Goal: Task Accomplishment & Management: Manage account settings

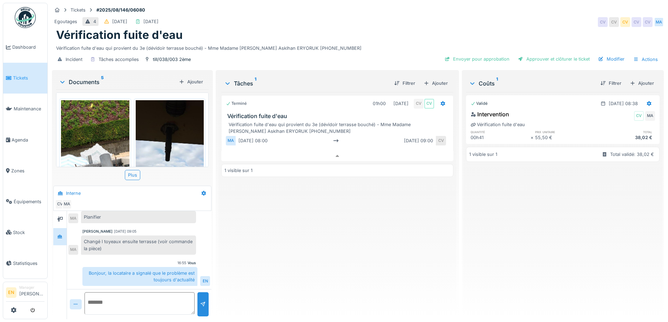
scroll to position [66, 0]
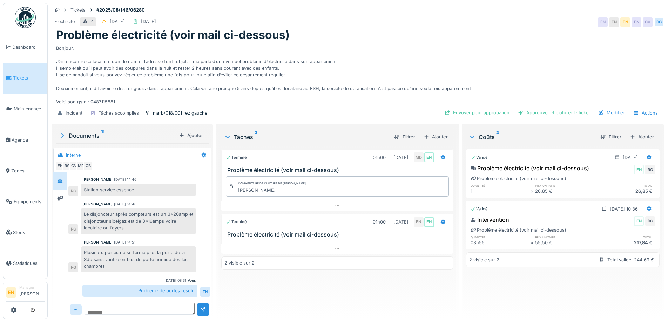
scroll to position [5, 0]
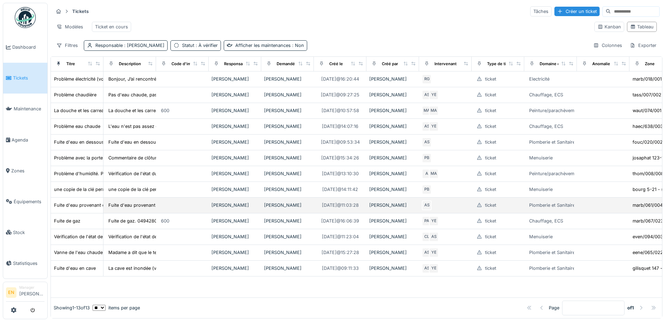
scroll to position [42, 0]
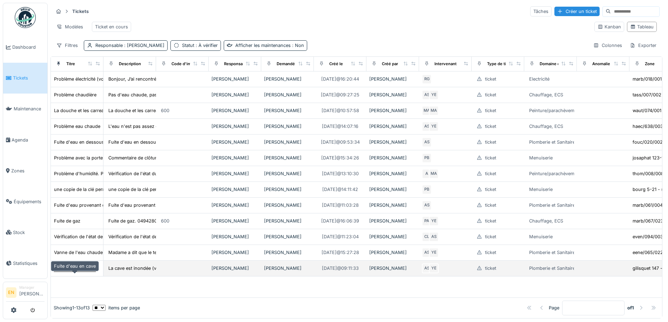
click at [83, 272] on div "Fuite d'eau en cave" at bounding box center [75, 268] width 42 height 7
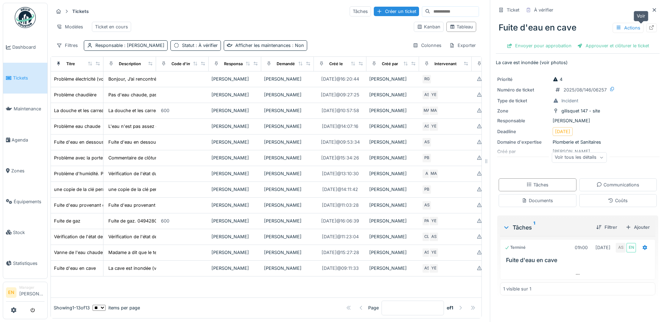
click at [648, 30] on div at bounding box center [651, 28] width 6 height 7
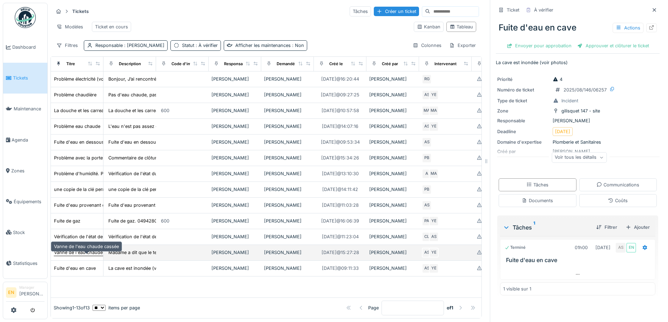
click at [75, 256] on div "Vanne de l'eau chaude cassée" at bounding box center [86, 252] width 65 height 7
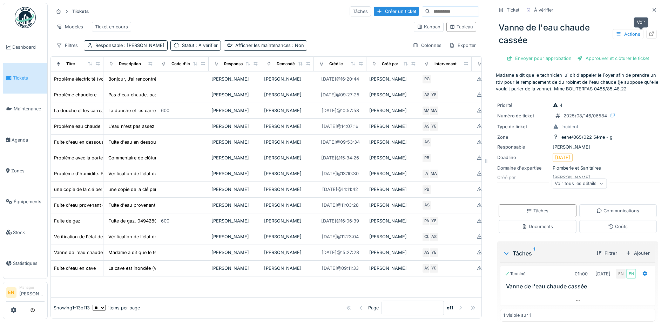
click at [648, 32] on icon at bounding box center [651, 34] width 6 height 5
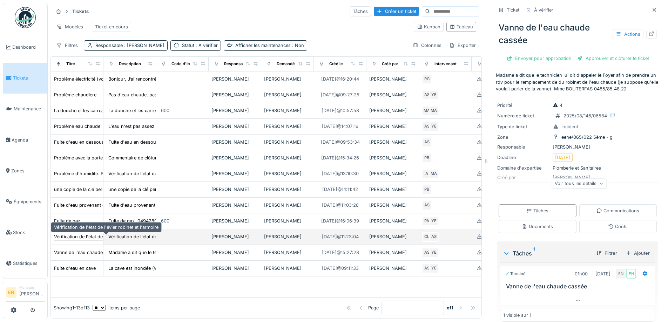
click at [81, 239] on div "Vérification de l'état de l'évier robinet et l'armoire" at bounding box center [106, 236] width 104 height 7
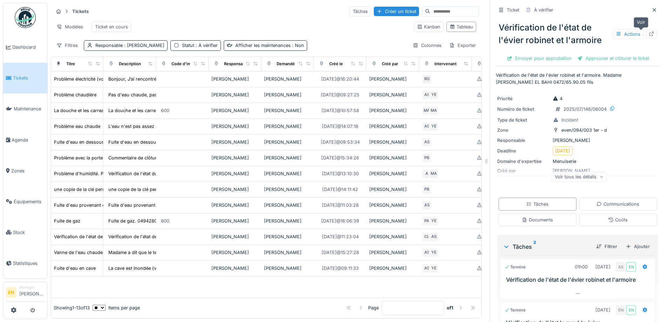
click at [648, 35] on icon at bounding box center [651, 34] width 6 height 5
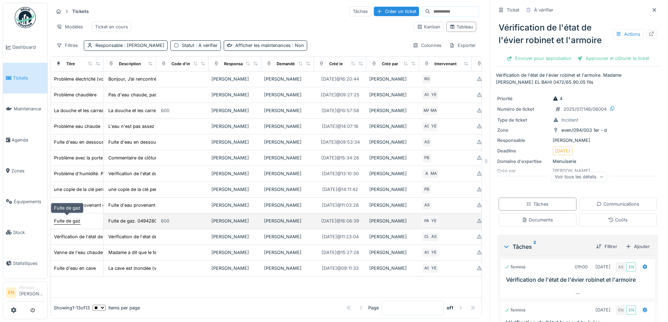
click at [72, 220] on div "Fuite de gaz" at bounding box center [67, 221] width 26 height 7
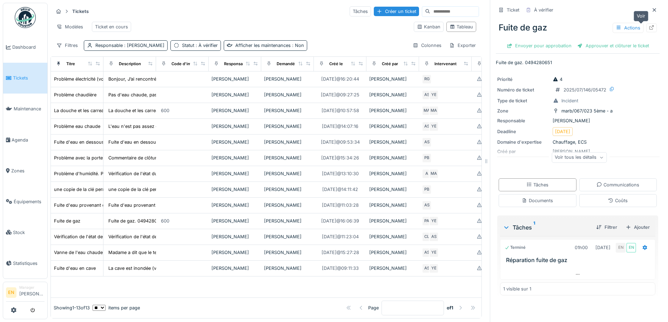
click at [648, 28] on icon at bounding box center [651, 27] width 6 height 5
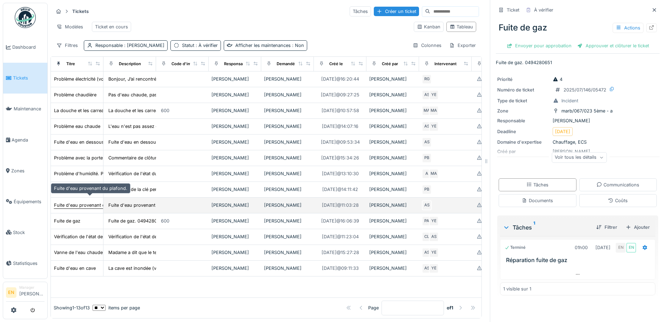
click at [86, 202] on div "Fuite d'eau provenant du plafond." at bounding box center [90, 205] width 73 height 7
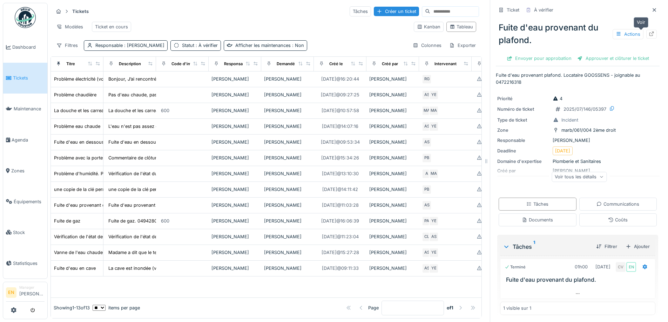
click at [646, 35] on div at bounding box center [651, 34] width 11 height 9
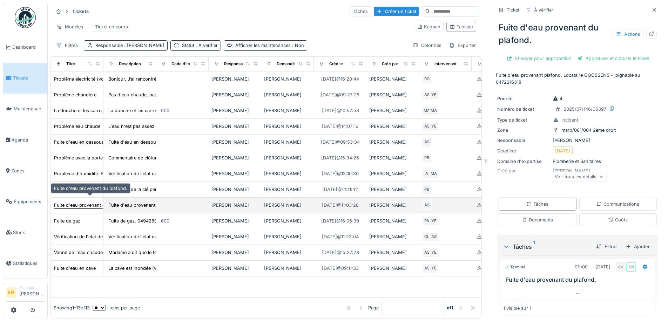
click at [88, 202] on div "Fuite d'eau provenant du plafond." at bounding box center [90, 205] width 73 height 7
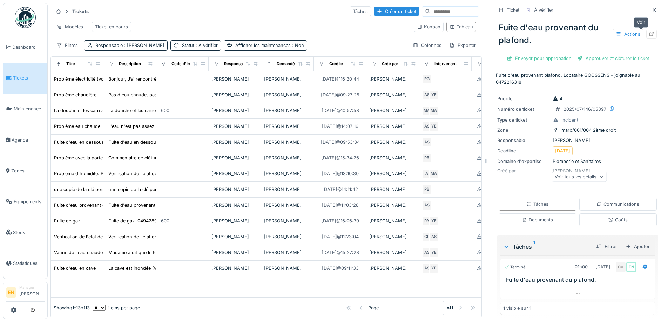
click at [648, 37] on div at bounding box center [651, 34] width 6 height 7
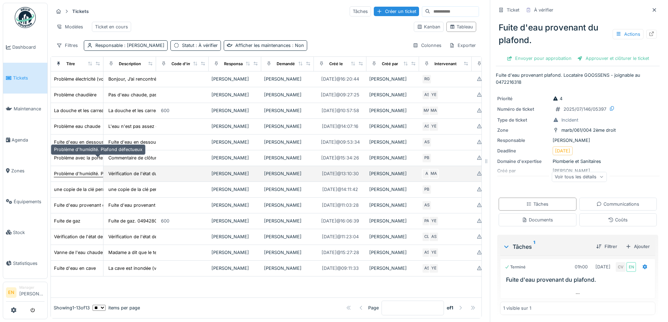
click at [79, 170] on div "Problème d'humidité. Plafond défectueux" at bounding box center [98, 173] width 88 height 7
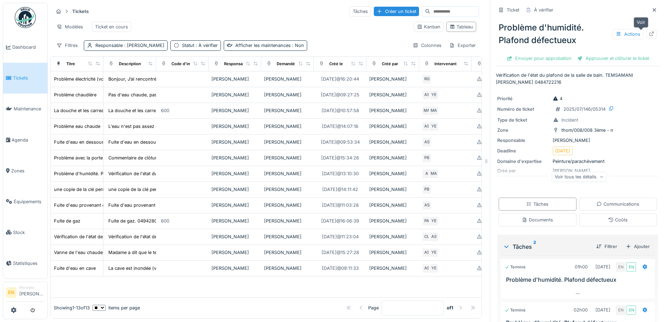
click at [646, 35] on div at bounding box center [651, 34] width 11 height 9
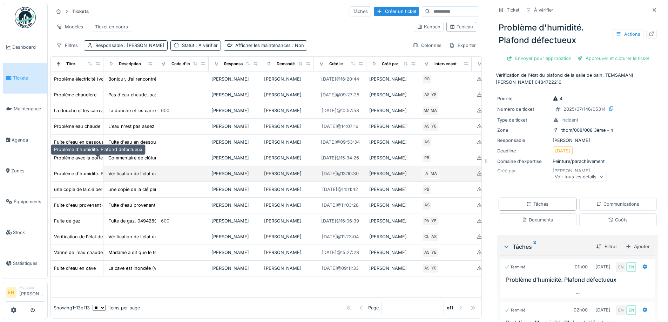
click at [84, 170] on div "Problème d'humidité. Plafond défectueux" at bounding box center [98, 173] width 88 height 7
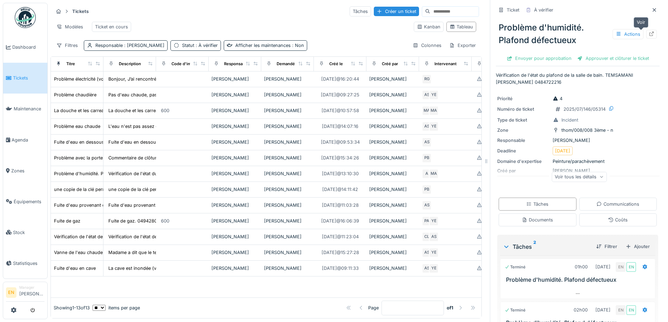
click at [648, 35] on icon at bounding box center [651, 34] width 6 height 5
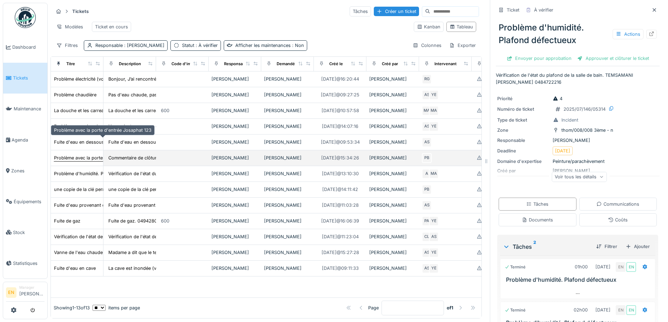
click at [74, 155] on div "Problème avec la porte d'entrée Josaphat 123" at bounding box center [102, 158] width 97 height 7
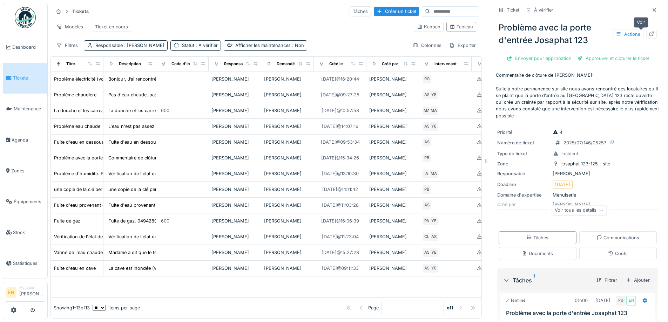
click at [648, 35] on icon at bounding box center [651, 34] width 6 height 5
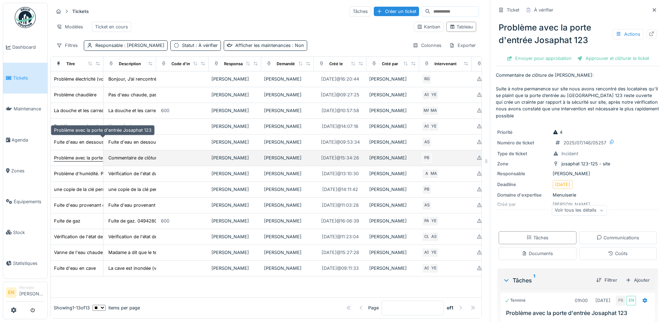
click at [81, 155] on div "Problème avec la porte d'entrée Josaphat 123" at bounding box center [102, 158] width 97 height 7
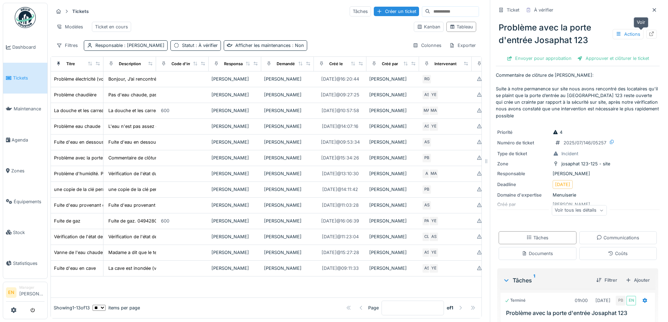
click at [648, 32] on icon at bounding box center [651, 34] width 6 height 5
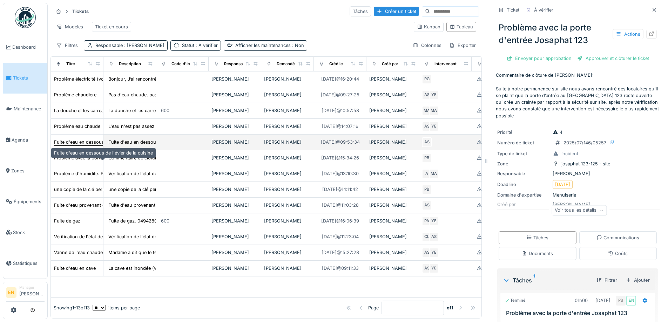
click at [84, 145] on div "Fuite d'eau en dessous de l'évier de la cuisine" at bounding box center [103, 142] width 99 height 7
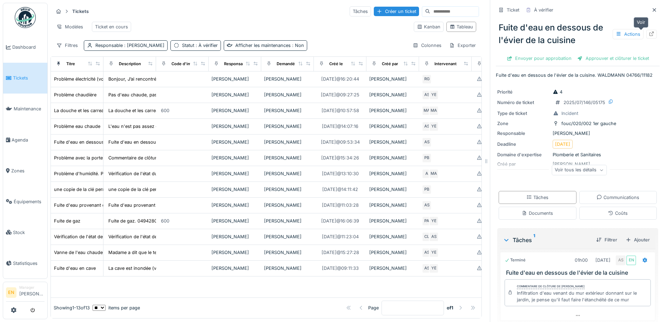
click at [646, 34] on div at bounding box center [651, 34] width 11 height 9
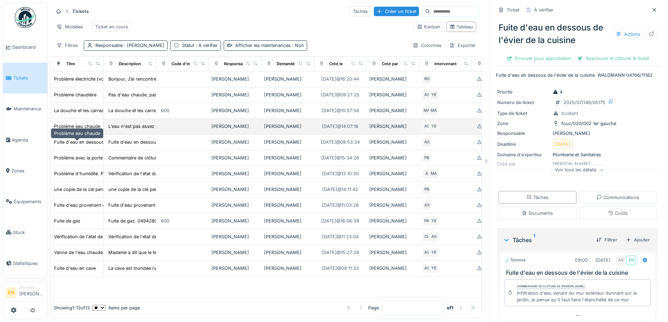
click at [80, 130] on div "Problème eau chaude" at bounding box center [77, 126] width 46 height 7
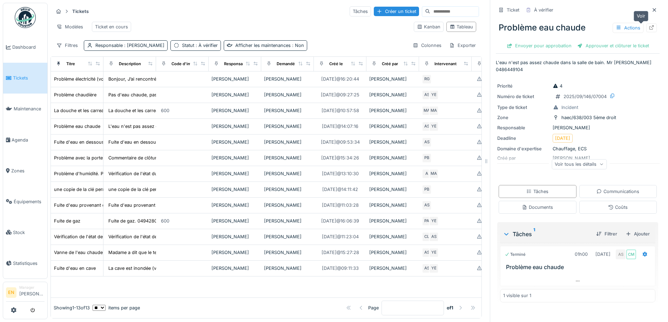
click at [649, 27] on icon at bounding box center [651, 27] width 5 height 5
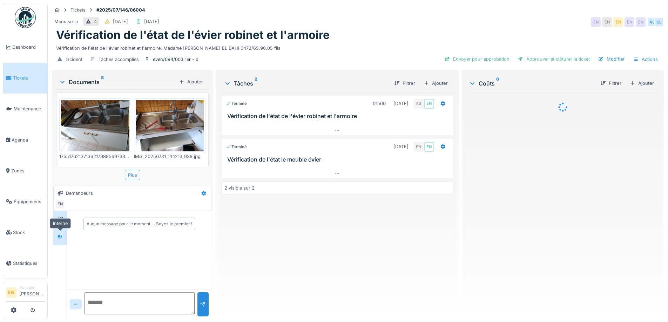
click at [60, 234] on div at bounding box center [60, 236] width 6 height 7
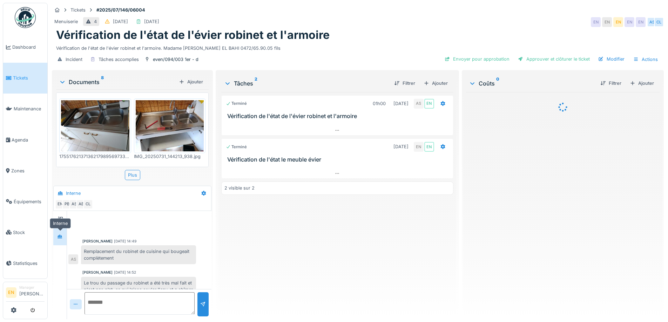
scroll to position [73, 0]
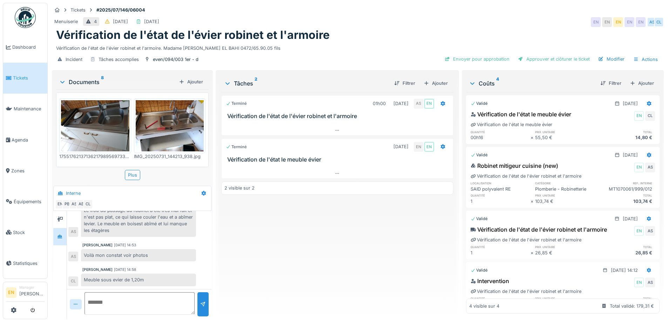
click at [374, 276] on div "Terminé 01h00 31/07/2025 AS EN Vérification de l'état de l'évier robinet et l'a…" at bounding box center [337, 203] width 232 height 222
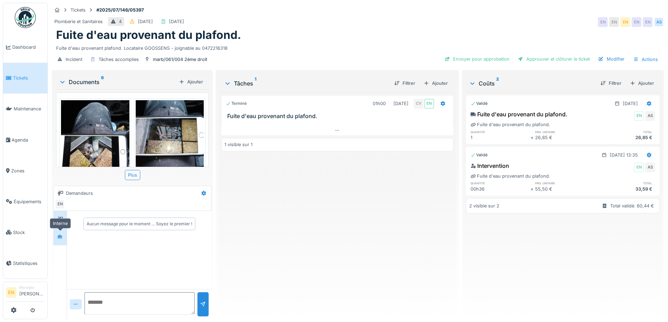
click at [60, 241] on div at bounding box center [60, 236] width 11 height 9
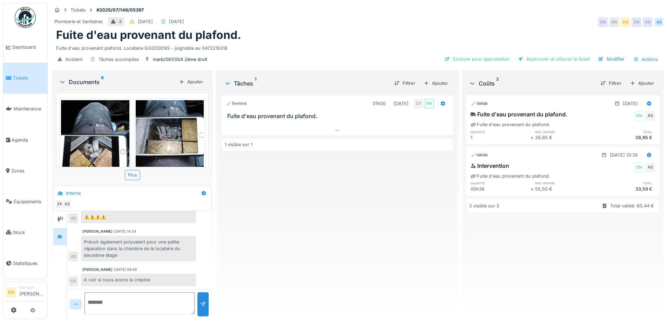
click at [329, 266] on div "Terminé 01h00 [DATE] CV EN Fuite d'eau provenant du plafond. 1 visible sur 1" at bounding box center [337, 203] width 232 height 222
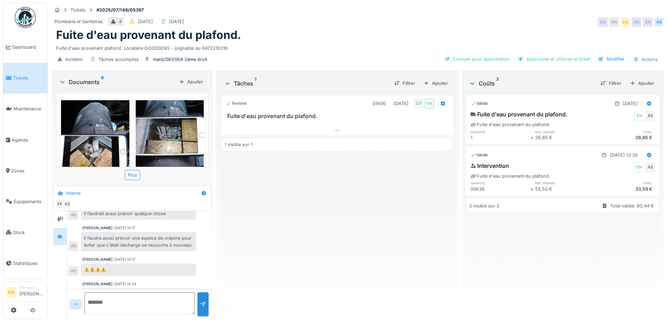
scroll to position [171, 0]
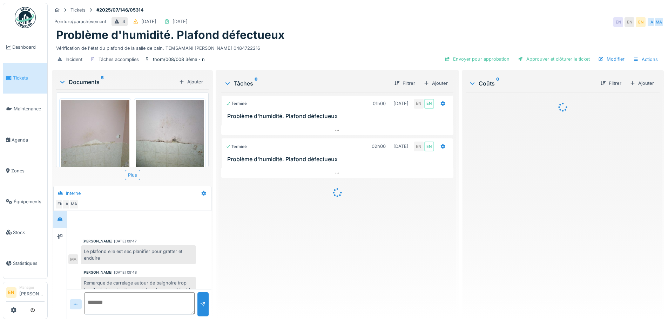
scroll to position [41, 0]
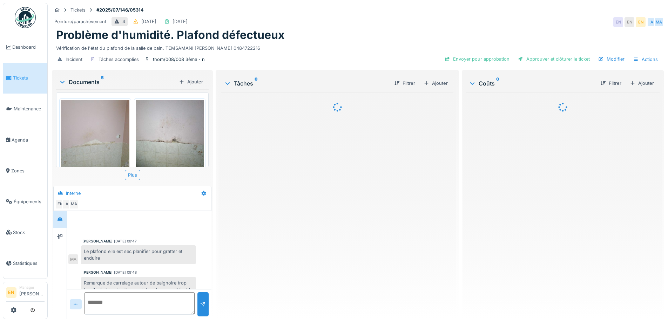
scroll to position [41, 0]
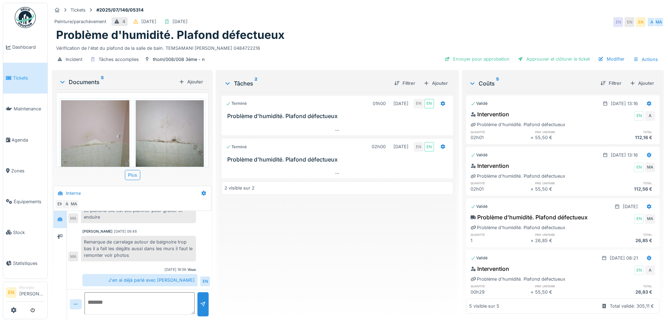
click at [354, 271] on div "Terminé 01h00 [DATE] EN EN Problème d'humidité. Plafond défectueux Terminé 02h0…" at bounding box center [337, 203] width 232 height 222
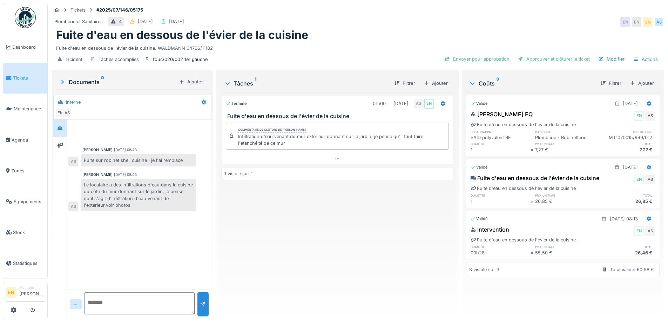
click at [287, 258] on div "Terminé 01h00 [DATE] AS EN Fuite d'eau en dessous de l'évier de la cuisine Comm…" at bounding box center [337, 203] width 232 height 222
click at [260, 256] on div "Terminé 01h00 [DATE] AS EN Fuite d'eau en dessous de l'évier de la cuisine Comm…" at bounding box center [337, 203] width 232 height 222
click at [281, 239] on div "Terminé 01h00 [DATE] AS EN Fuite d'eau en dessous de l'évier de la cuisine Comm…" at bounding box center [337, 203] width 232 height 222
click at [245, 256] on div "Terminé 01h00 [DATE] AS EN Fuite d'eau en dessous de l'évier de la cuisine Comm…" at bounding box center [337, 203] width 232 height 222
click at [341, 229] on div "Terminé 01h00 [DATE] AS EN Fuite d'eau en dessous de l'évier de la cuisine Comm…" at bounding box center [337, 203] width 232 height 222
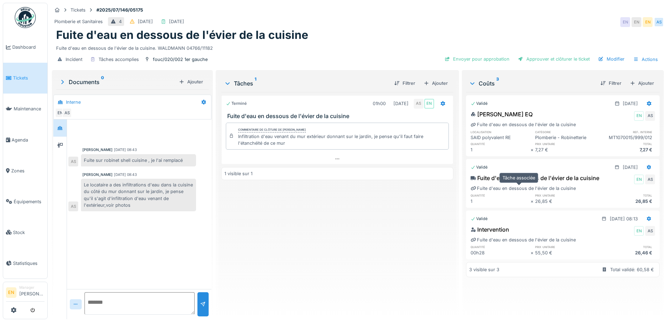
scroll to position [5, 0]
click at [348, 231] on div "Terminé 01h00 01/07/2025 AS EN Fuite d'eau en dessous de l'évier de la cuisine …" at bounding box center [337, 203] width 232 height 222
drag, startPoint x: 126, startPoint y: 263, endPoint x: 147, endPoint y: 264, distance: 20.7
click at [128, 266] on div "Anouar Serifi 01/07/2025 08:43 Fuite sur robinet shell cuisine , je l'ai rempla…" at bounding box center [139, 205] width 144 height 170
drag, startPoint x: 301, startPoint y: 242, endPoint x: 291, endPoint y: 246, distance: 10.5
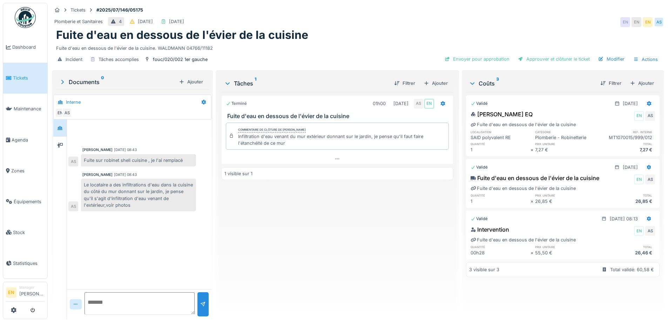
click at [294, 246] on div "Terminé 01h00 01/07/2025 AS EN Fuite d'eau en dessous de l'évier de la cuisine …" at bounding box center [337, 203] width 232 height 222
click at [299, 246] on div "Terminé 01h00 01/07/2025 AS EN Fuite d'eau en dessous de l'évier de la cuisine …" at bounding box center [337, 203] width 232 height 222
click at [301, 251] on div "Terminé 01h00 01/07/2025 AS EN Fuite d'eau en dessous de l'évier de la cuisine …" at bounding box center [337, 203] width 232 height 222
click at [267, 271] on div "Terminé 01h00 01/07/2025 AS EN Fuite d'eau en dessous de l'évier de la cuisine …" at bounding box center [337, 203] width 232 height 222
click at [265, 263] on div "Terminé 01h00 01/07/2025 AS EN Fuite d'eau en dessous de l'évier de la cuisine …" at bounding box center [337, 203] width 232 height 222
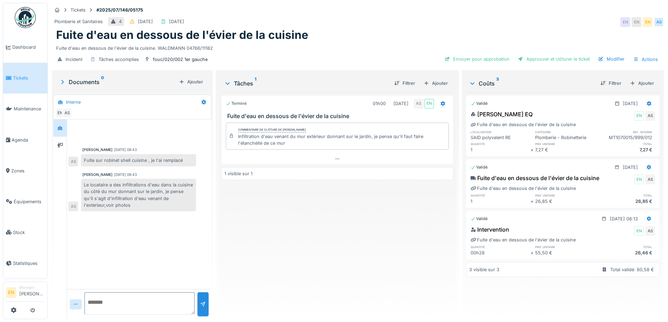
click at [261, 258] on div "Terminé 01h00 01/07/2025 AS EN Fuite d'eau en dessous de l'évier de la cuisine …" at bounding box center [337, 203] width 232 height 222
click at [263, 277] on div "Terminé 01h00 01/07/2025 AS EN Fuite d'eau en dessous de l'évier de la cuisine …" at bounding box center [337, 203] width 232 height 222
drag, startPoint x: 477, startPoint y: 28, endPoint x: 582, endPoint y: 2, distance: 108.1
click at [479, 28] on div "Fuite d'eau en dessous de l'évier de la cuisine" at bounding box center [357, 34] width 603 height 13
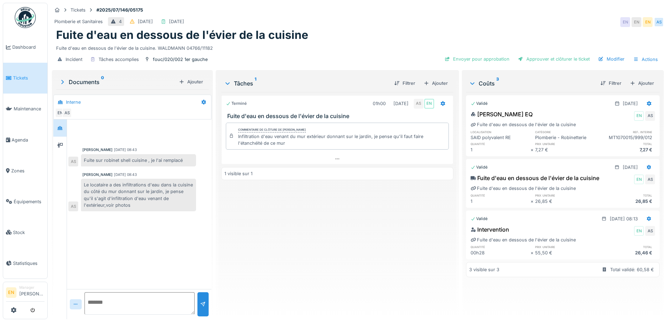
scroll to position [5, 0]
click at [420, 16] on div "Plomberie et Sanitaires 4 02/07/2025 01/07/2025 EN EN EN AS" at bounding box center [358, 22] width 612 height 13
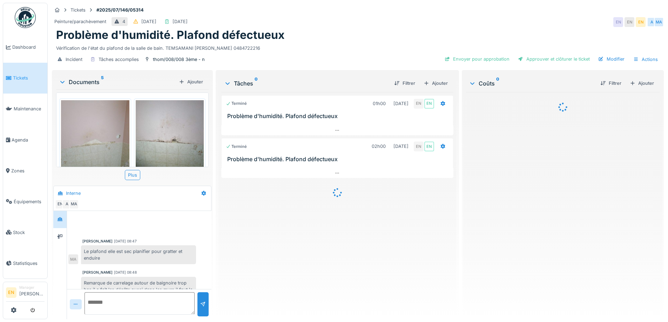
scroll to position [41, 0]
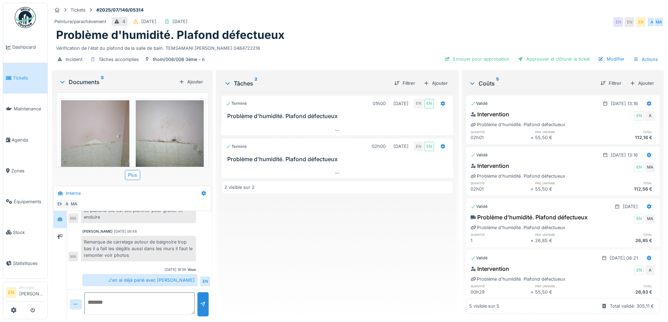
click at [85, 151] on img at bounding box center [95, 145] width 68 height 91
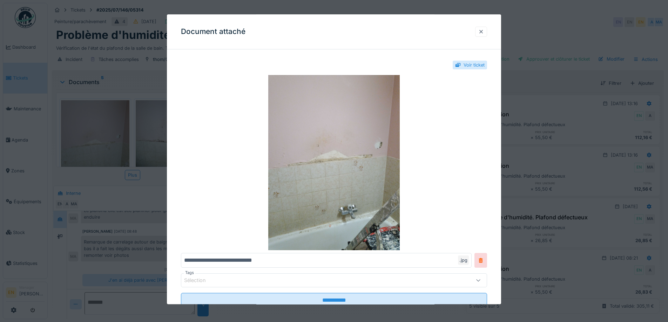
click at [483, 30] on div at bounding box center [481, 31] width 6 height 7
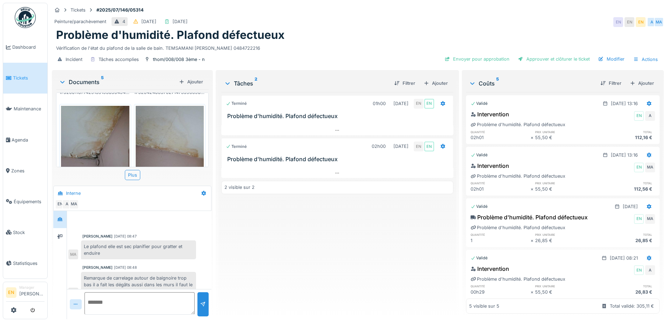
scroll to position [0, 0]
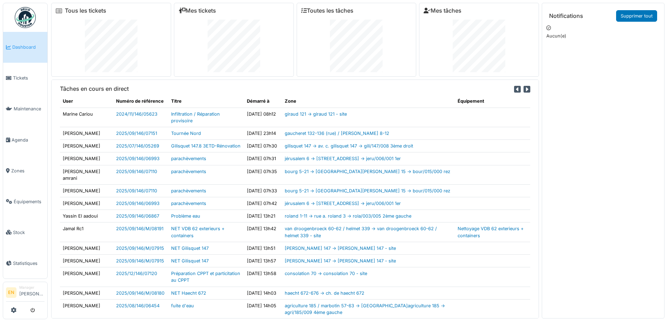
click at [18, 12] on img at bounding box center [25, 17] width 21 height 21
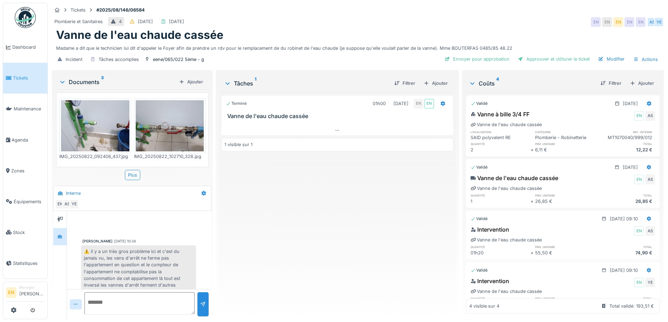
scroll to position [26, 0]
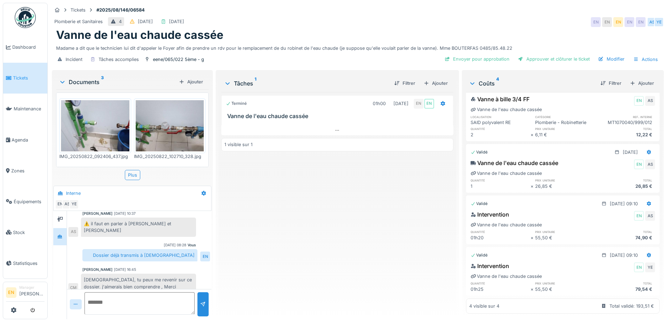
click at [351, 256] on div "Terminé 01h00 22/08/2025 EN EN Vanne de l'eau chaude cassée 1 visible sur 1" at bounding box center [337, 203] width 232 height 222
click at [359, 250] on div "Terminé 01h00 22/08/2025 EN EN Vanne de l'eau chaude cassée 1 visible sur 1" at bounding box center [337, 203] width 232 height 222
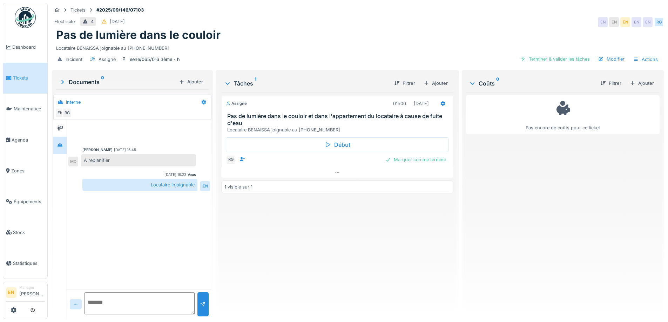
drag, startPoint x: 494, startPoint y: 7, endPoint x: 549, endPoint y: 1, distance: 55.7
click at [494, 7] on div "Tickets #2025/09/146/07103" at bounding box center [358, 10] width 612 height 9
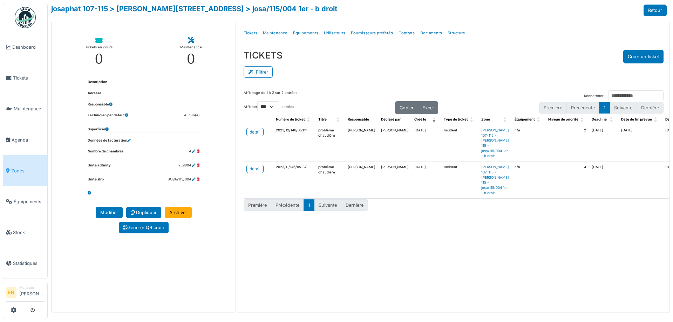
select select "***"
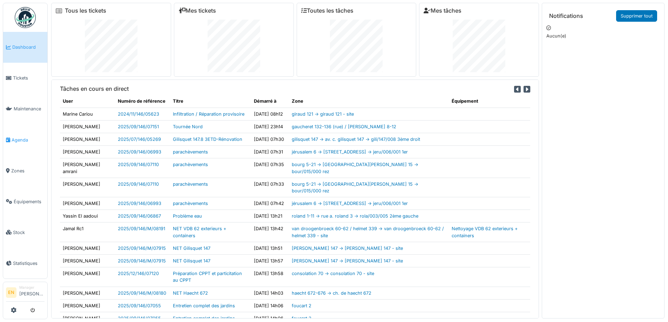
click at [19, 137] on span "Agenda" at bounding box center [28, 140] width 33 height 7
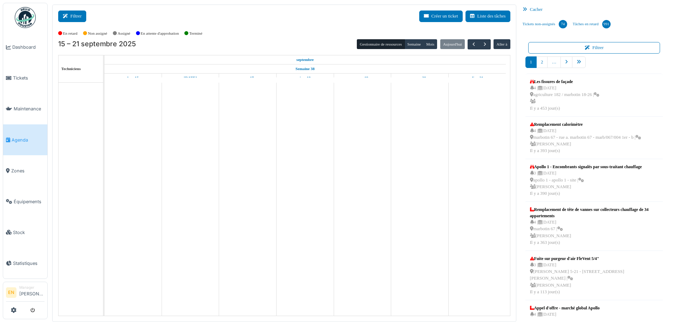
drag, startPoint x: 75, startPoint y: 15, endPoint x: 79, endPoint y: 20, distance: 6.0
click at [76, 18] on button "Filtrer" at bounding box center [72, 17] width 28 height 12
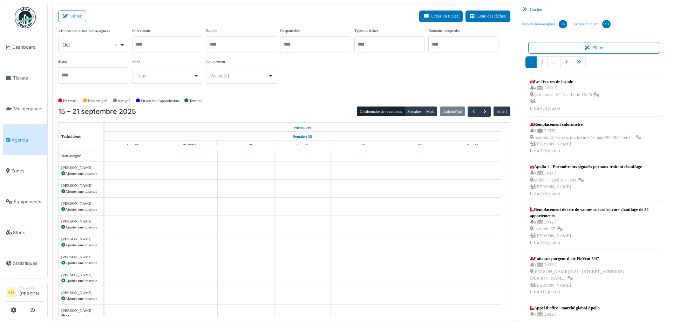
click at [121, 44] on div "Oui Remove item" at bounding box center [93, 45] width 64 height 10
select select "**"
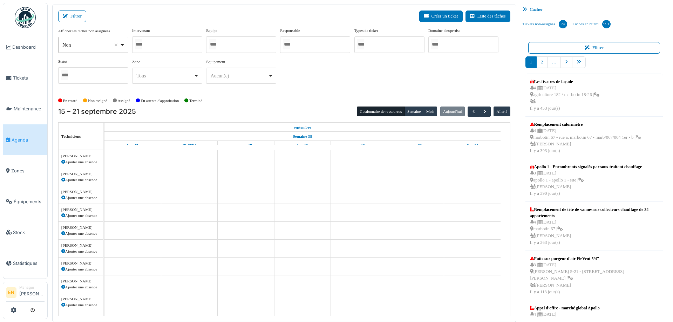
click at [168, 38] on div at bounding box center [167, 44] width 70 height 16
type input "****"
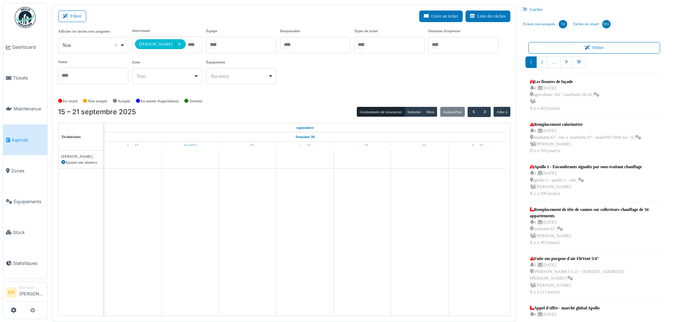
click at [433, 80] on div "**********" at bounding box center [284, 59] width 452 height 62
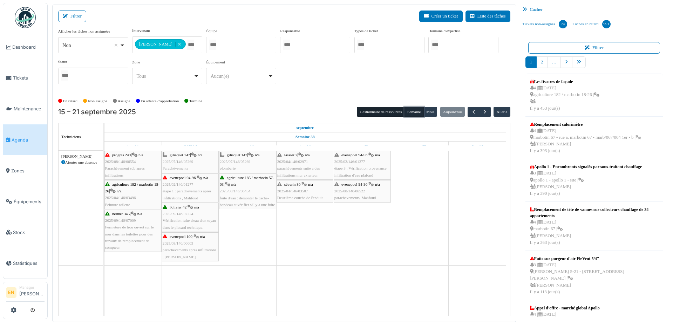
click at [414, 109] on button "Semaine" at bounding box center [414, 112] width 19 height 10
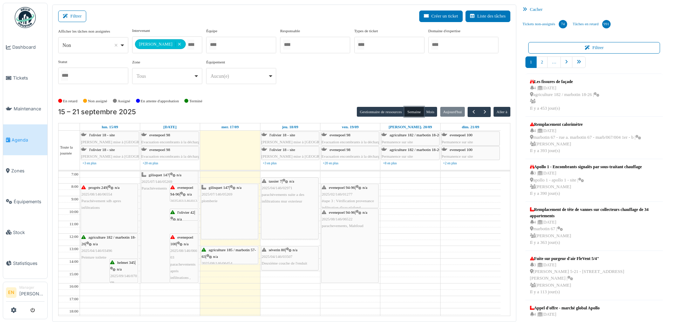
click at [233, 257] on div "agriculture 185 / marbotin 57-63 | n/a 2025/08/146/06454 fuite d'eau : démonter…" at bounding box center [230, 264] width 56 height 34
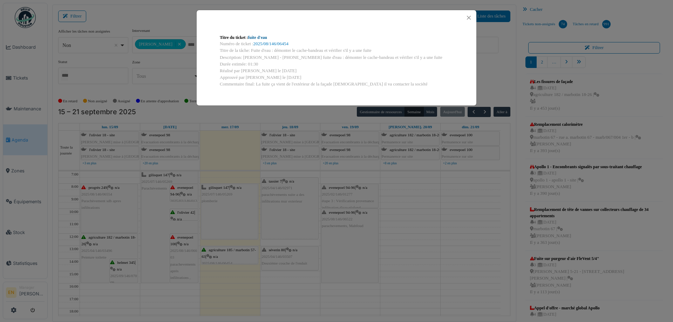
click at [261, 38] on link "fuite d'eau" at bounding box center [257, 37] width 19 height 5
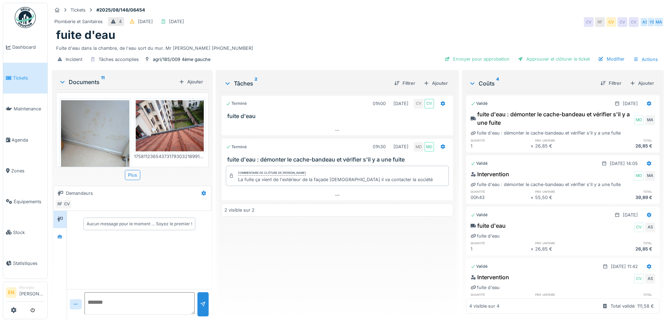
click at [103, 138] on img at bounding box center [95, 145] width 68 height 91
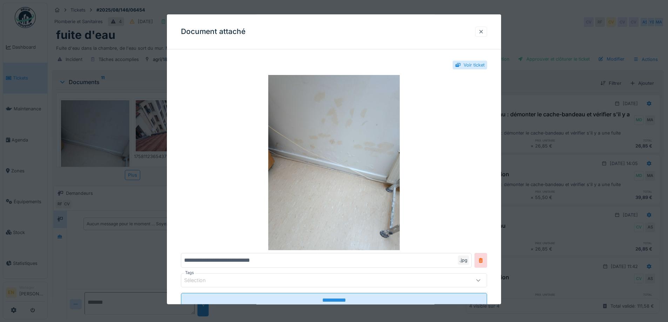
click at [481, 29] on div at bounding box center [481, 31] width 6 height 7
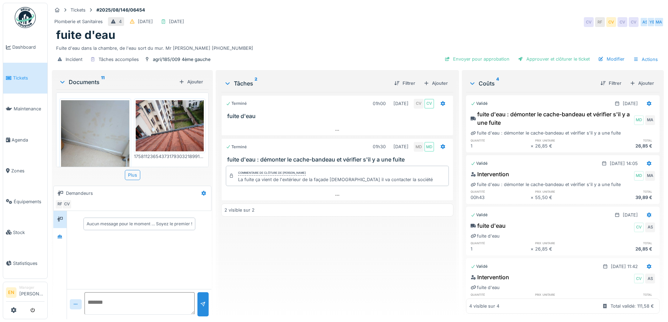
click at [191, 121] on img at bounding box center [170, 125] width 68 height 51
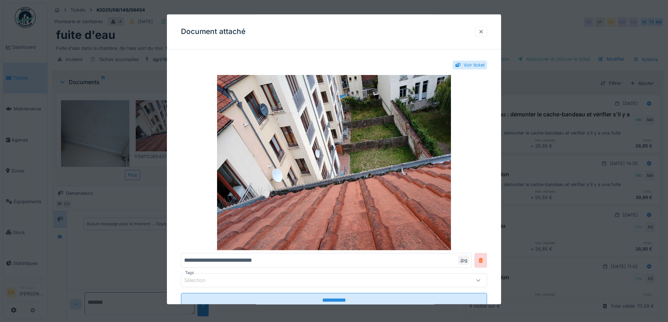
click at [484, 33] on div at bounding box center [481, 31] width 6 height 7
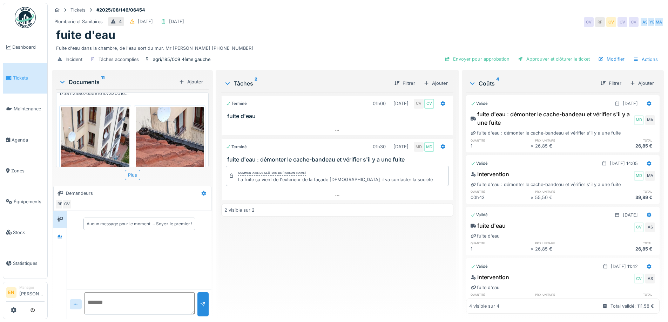
scroll to position [105, 0]
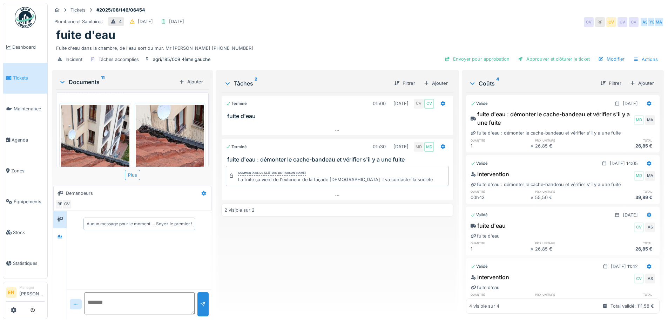
click at [97, 141] on img at bounding box center [95, 150] width 68 height 91
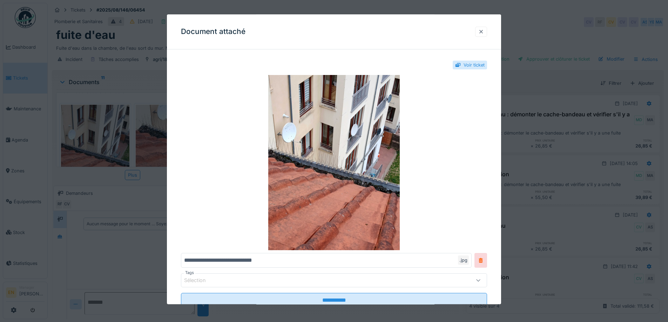
click at [484, 31] on div at bounding box center [481, 31] width 6 height 7
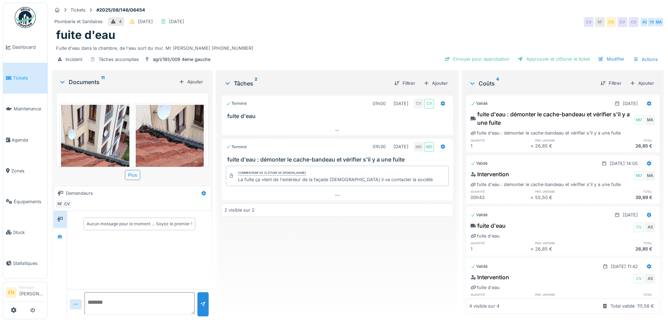
click at [167, 117] on img at bounding box center [170, 150] width 68 height 91
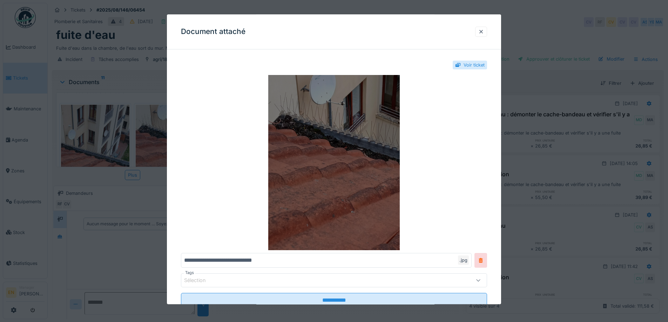
click at [361, 154] on img at bounding box center [334, 162] width 306 height 175
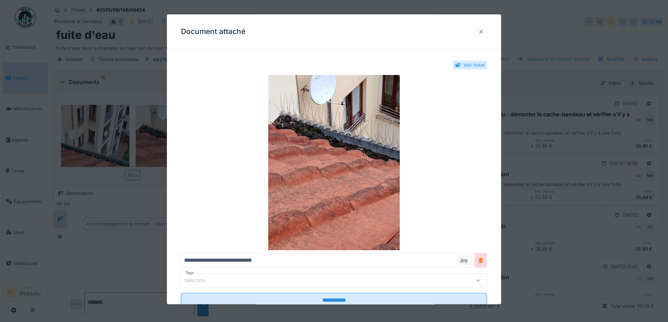
click at [487, 35] on div at bounding box center [481, 32] width 12 height 10
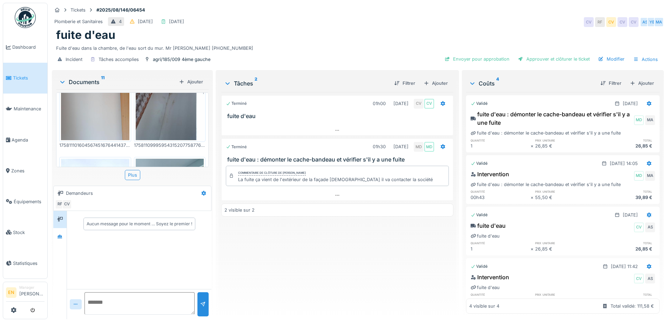
scroll to position [351, 0]
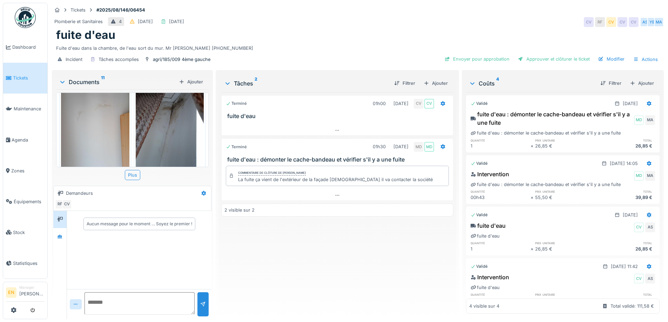
click at [156, 135] on img at bounding box center [170, 124] width 68 height 91
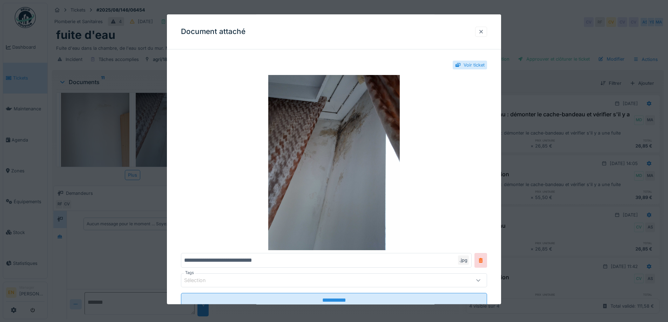
click at [484, 33] on div at bounding box center [481, 31] width 6 height 7
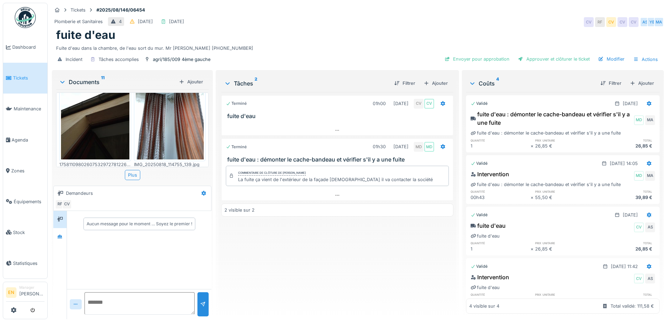
scroll to position [455, 0]
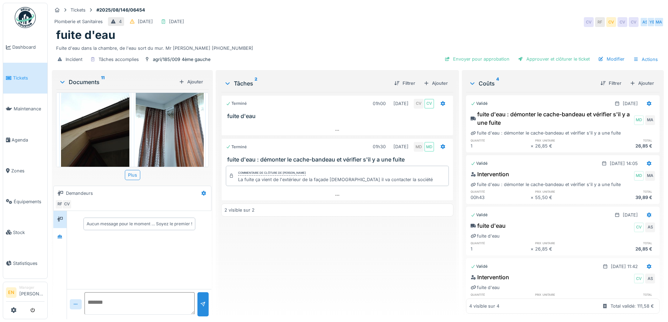
click at [110, 127] on img at bounding box center [95, 129] width 68 height 91
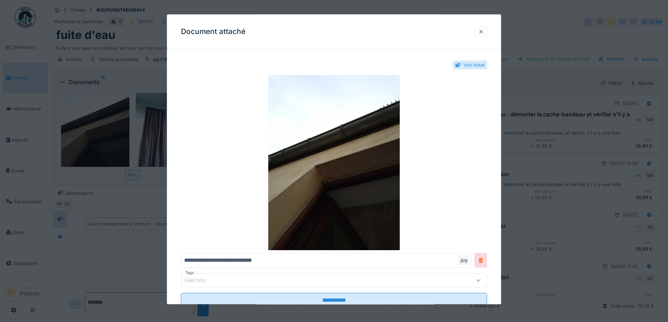
click at [487, 33] on div at bounding box center [481, 32] width 12 height 10
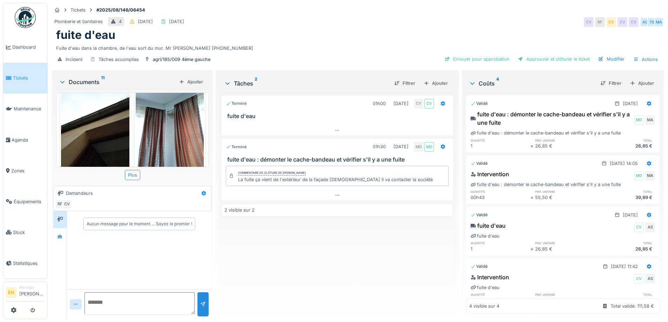
click at [170, 130] on img at bounding box center [170, 129] width 68 height 91
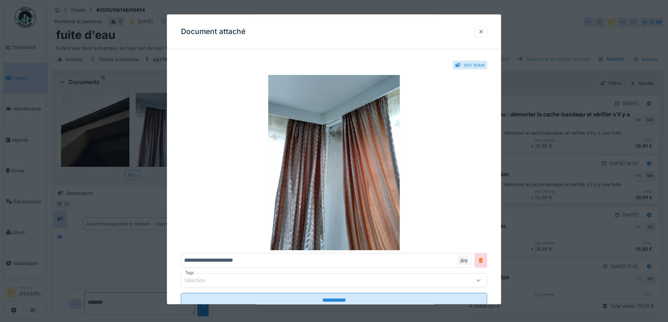
click at [484, 33] on div at bounding box center [481, 31] width 6 height 7
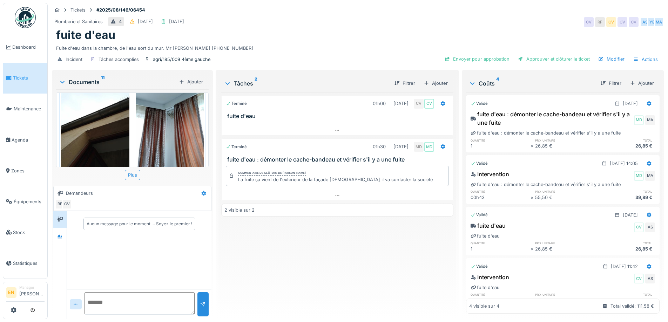
scroll to position [560, 0]
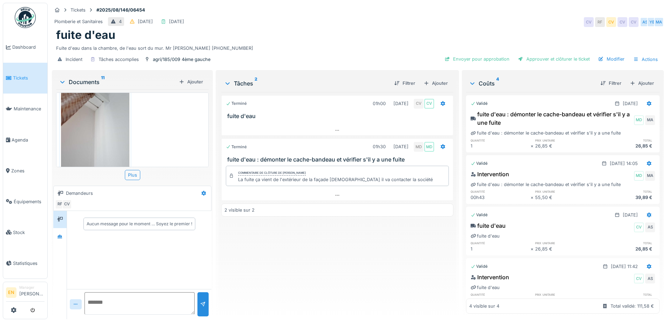
drag, startPoint x: 285, startPoint y: 270, endPoint x: 72, endPoint y: 214, distance: 220.5
click at [273, 264] on div "Terminé 01h00 18/08/2025 CV CV fuite d'eau Terminé 01h30 17/09/2025 MD MD fuite…" at bounding box center [337, 203] width 232 height 222
click at [57, 237] on icon at bounding box center [60, 237] width 6 height 5
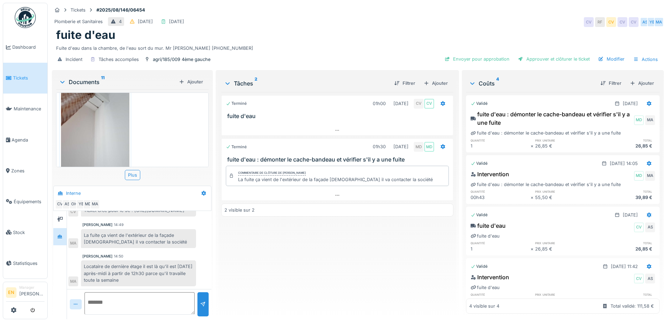
click at [285, 271] on div "Terminé 01h00 18/08/2025 CV CV fuite d'eau Terminé 01h30 17/09/2025 MD MD fuite…" at bounding box center [337, 203] width 232 height 222
click at [260, 277] on div "Terminé 01h00 18/08/2025 CV CV fuite d'eau Terminé 01h30 17/09/2025 MD MD fuite…" at bounding box center [337, 203] width 232 height 222
click at [254, 272] on div "Terminé 01h00 18/08/2025 CV CV fuite d'eau Terminé 01h30 17/09/2025 MD MD fuite…" at bounding box center [337, 203] width 232 height 222
click at [249, 276] on div "Terminé 01h00 18/08/2025 CV CV fuite d'eau Terminé 01h30 17/09/2025 MD MD fuite…" at bounding box center [337, 203] width 232 height 222
drag, startPoint x: 375, startPoint y: 15, endPoint x: 444, endPoint y: 15, distance: 69.4
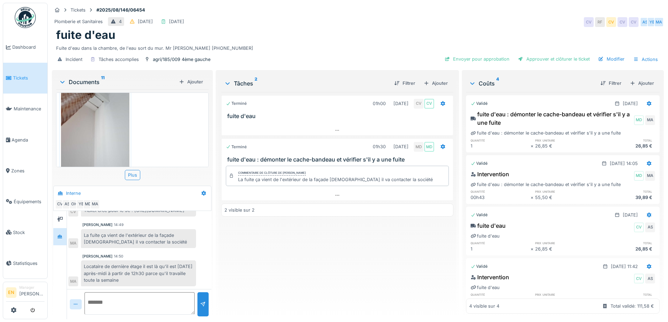
click at [389, 15] on div "Tickets #2025/08/146/06454 Plomberie et Sanitaires 4 19/08/2025 17/09/2025 CV R…" at bounding box center [357, 36] width 614 height 66
click at [261, 259] on div "Terminé 01h00 18/08/2025 CV CV fuite d'eau Terminé 01h30 17/09/2025 MD MD fuite…" at bounding box center [337, 203] width 232 height 222
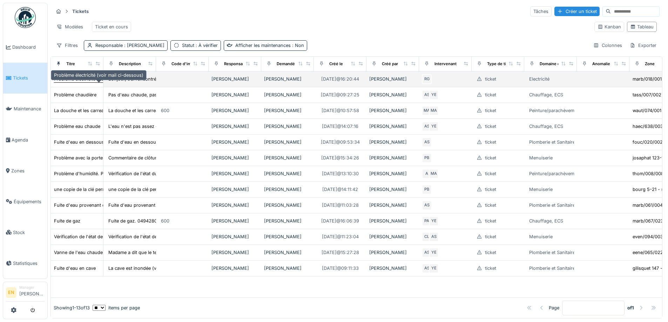
click at [86, 82] on div "Problème électricité (voir mail ci-dessous)" at bounding box center [98, 79] width 89 height 7
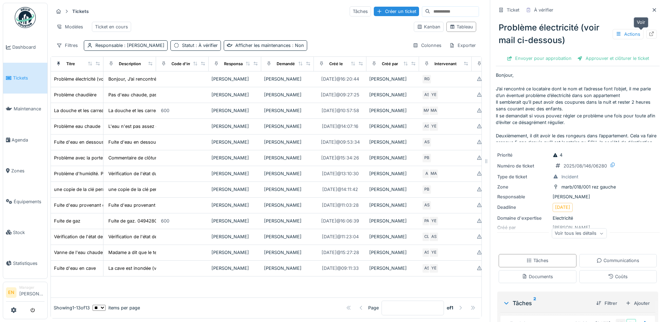
click at [648, 34] on icon at bounding box center [651, 34] width 6 height 5
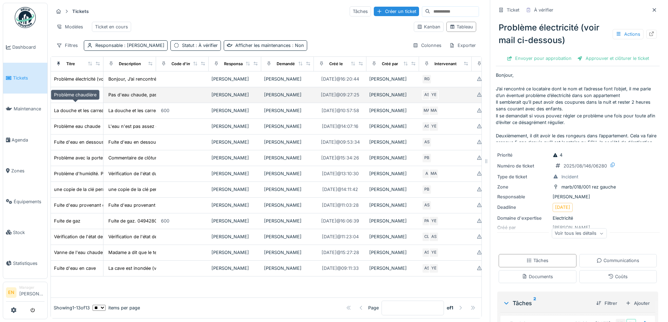
click at [93, 98] on div "Problème chaudière" at bounding box center [75, 94] width 42 height 7
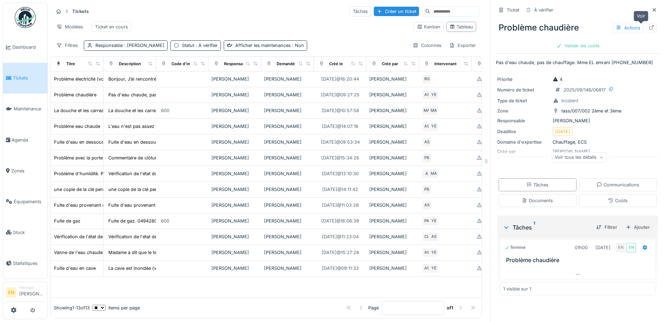
click at [648, 27] on icon at bounding box center [651, 27] width 6 height 5
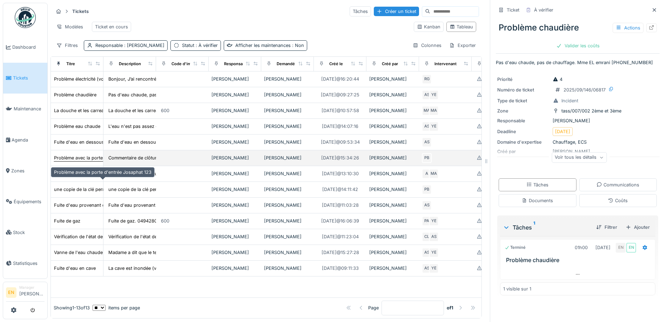
click at [88, 161] on div "Problème avec la porte d'entrée Josaphat 123" at bounding box center [102, 158] width 97 height 7
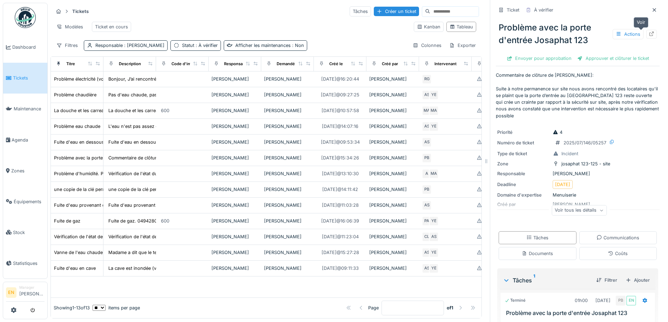
click at [649, 36] on icon at bounding box center [651, 34] width 5 height 5
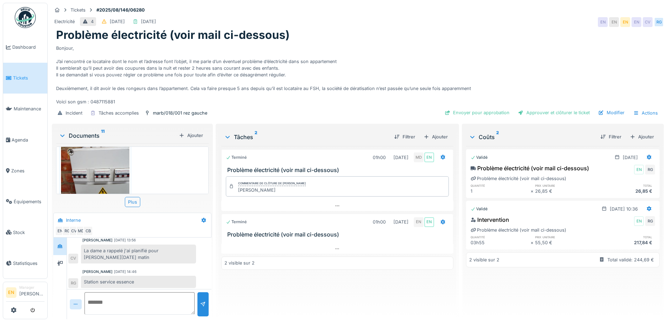
scroll to position [50, 0]
click at [399, 58] on div "Bonjour, J’ai rencontré ce locataire dont le nom et l’adresse font l’objet, il …" at bounding box center [357, 73] width 603 height 63
click at [521, 34] on div "Problème électricité (voir mail ci-dessous)" at bounding box center [357, 34] width 603 height 13
click at [456, 20] on div "Electricité 4 11/08/2025 13/08/2025 EN EN EN EN CV RG" at bounding box center [358, 22] width 612 height 13
click at [406, 62] on div "Bonjour, J’ai rencontré ce locataire dont le nom et l’adresse font l’objet, il …" at bounding box center [357, 73] width 603 height 63
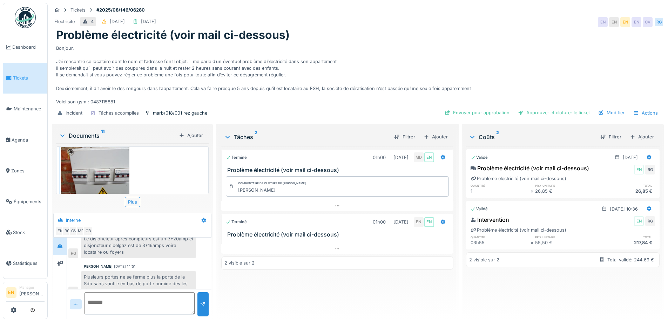
scroll to position [86, 0]
click at [186, 261] on div "Robert Gaspar 11/08/2025 14:48" at bounding box center [139, 263] width 114 height 5
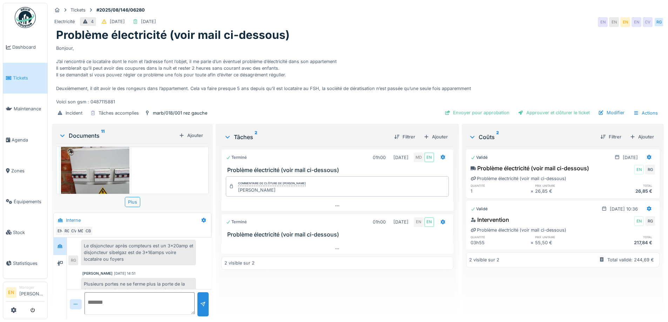
scroll to position [100, 0]
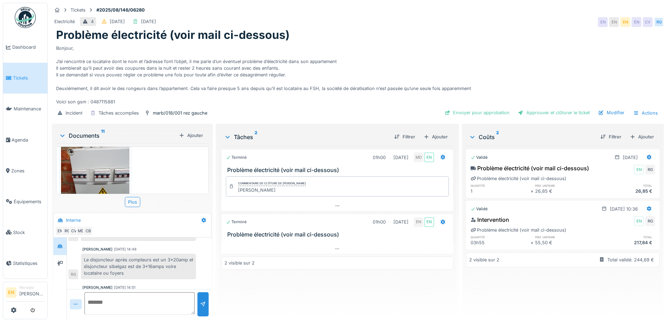
click at [129, 271] on div "Le disjoncteur après compteurs est un 3*20amp et disjoncteur sibelgaz est de 3*…" at bounding box center [138, 267] width 115 height 26
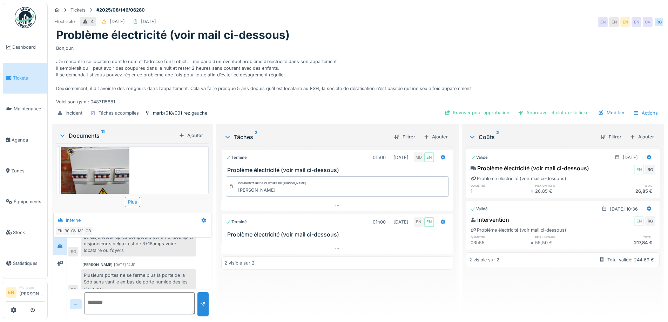
scroll to position [135, 0]
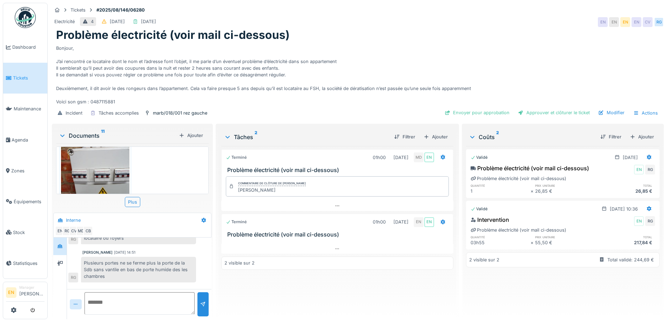
click at [314, 291] on div "Terminé 01h00 08/08/2025 MD EN Problème électricité (voir mail ci-dessous) Comm…" at bounding box center [337, 230] width 232 height 168
click at [94, 152] on img at bounding box center [95, 170] width 68 height 51
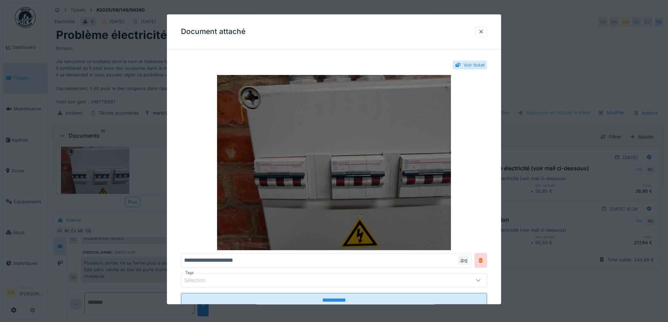
click at [357, 186] on img at bounding box center [334, 162] width 306 height 175
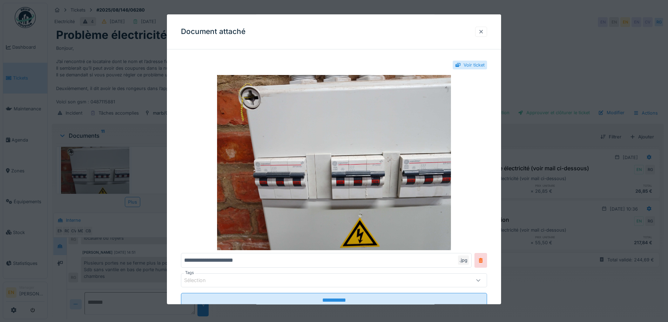
click at [484, 33] on div at bounding box center [481, 31] width 6 height 7
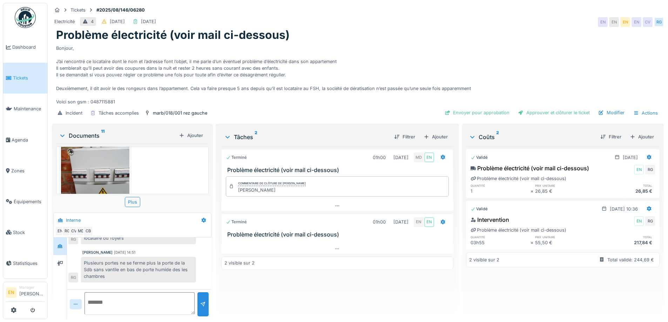
click at [258, 105] on div "Incident Tâches accomplies marb/018/001 rez gauche Envoyer pour approbation App…" at bounding box center [358, 113] width 612 height 16
click at [341, 289] on div "Terminé 01h00 08/08/2025 MD EN Problème électricité (voir mail ci-dessous) Comm…" at bounding box center [337, 230] width 232 height 168
click at [340, 305] on div "Terminé 01h00 08/08/2025 MD EN Problème électricité (voir mail ci-dessous) Comm…" at bounding box center [337, 230] width 232 height 168
click at [339, 305] on div "Terminé 01h00 08/08/2025 MD EN Problème électricité (voir mail ci-dessous) Comm…" at bounding box center [337, 230] width 232 height 168
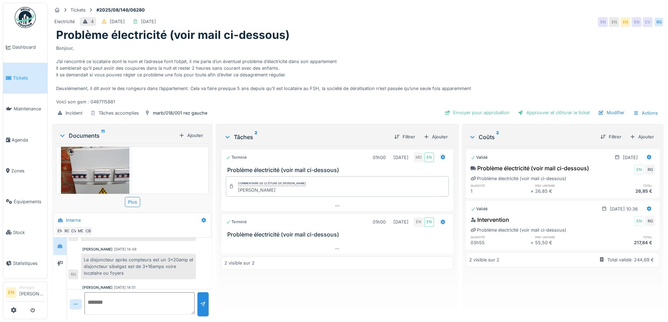
click at [271, 302] on div "Terminé 01h00 08/08/2025 MD EN Problème électricité (voir mail ci-dessous) Comm…" at bounding box center [337, 230] width 232 height 168
click at [344, 58] on div "Bonjour, J’ai rencontré ce locataire dont le nom et l’adresse font l’objet, il …" at bounding box center [357, 73] width 603 height 63
click at [325, 74] on div "Bonjour, J’ai rencontré ce locataire dont le nom et l’adresse font l’objet, il …" at bounding box center [357, 73] width 603 height 63
click at [304, 291] on div "Terminé 01h00 08/08/2025 MD EN Problème électricité (voir mail ci-dessous) Comm…" at bounding box center [337, 230] width 232 height 168
click at [394, 47] on div "Bonjour, J’ai rencontré ce locataire dont le nom et l’adresse font l’objet, il …" at bounding box center [357, 73] width 603 height 63
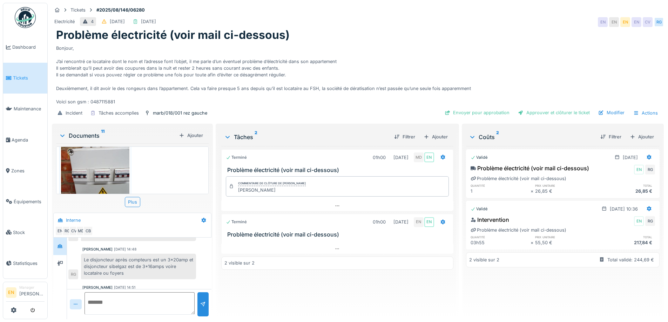
click at [237, 289] on div "Terminé 01h00 08/08/2025 MD EN Problème électricité (voir mail ci-dessous) Comm…" at bounding box center [337, 230] width 232 height 168
click at [417, 50] on div "Bonjour, J’ai rencontré ce locataire dont le nom et l’adresse font l’objet, il …" at bounding box center [357, 73] width 603 height 63
click at [458, 57] on div "Bonjour, J’ai rencontré ce locataire dont le nom et l’adresse font l’objet, il …" at bounding box center [357, 73] width 603 height 63
click at [285, 285] on div "Terminé 01h00 08/08/2025 MD EN Problème électricité (voir mail ci-dessous) Comm…" at bounding box center [337, 230] width 232 height 168
click at [475, 31] on div "Problème électricité (voir mail ci-dessous)" at bounding box center [357, 34] width 603 height 13
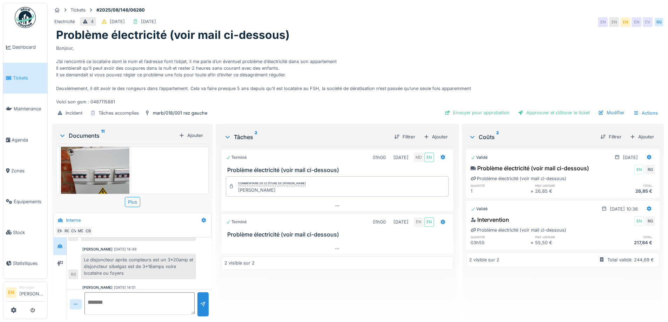
click at [428, 42] on div "Bonjour, J’ai rencontré ce locataire dont le nom et l’adresse font l’objet, il …" at bounding box center [357, 73] width 603 height 63
click at [527, 34] on div "Problème électricité (voir mail ci-dessous)" at bounding box center [357, 34] width 603 height 13
click at [514, 42] on div "Bonjour, J’ai rencontré ce locataire dont le nom et l’adresse font l’objet, il …" at bounding box center [357, 73] width 603 height 63
click at [349, 285] on div "Terminé 01h00 08/08/2025 MD EN Problème électricité (voir mail ci-dessous) Comm…" at bounding box center [337, 230] width 232 height 168
click at [344, 277] on div "Terminé 01h00 08/08/2025 MD EN Problème électricité (voir mail ci-dessous) Comm…" at bounding box center [337, 230] width 232 height 168
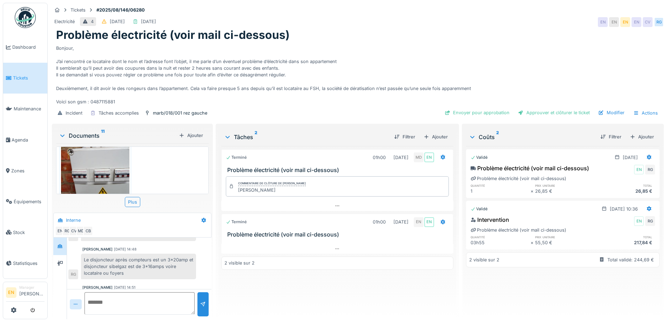
click at [407, 60] on div "Bonjour, J’ai rencontré ce locataire dont le nom et l’adresse font l’objet, il …" at bounding box center [357, 73] width 603 height 63
click at [415, 42] on div "Bonjour, J’ai rencontré ce locataire dont le nom et l’adresse font l’objet, il …" at bounding box center [357, 73] width 603 height 63
click at [505, 46] on div "Bonjour, J’ai rencontré ce locataire dont le nom et l’adresse font l’objet, il …" at bounding box center [357, 73] width 603 height 63
click at [349, 280] on div "Terminé 01h00 08/08/2025 MD EN Problème électricité (voir mail ci-dessous) Comm…" at bounding box center [337, 230] width 232 height 168
click at [513, 28] on div "Problème électricité (voir mail ci-dessous)" at bounding box center [357, 34] width 603 height 13
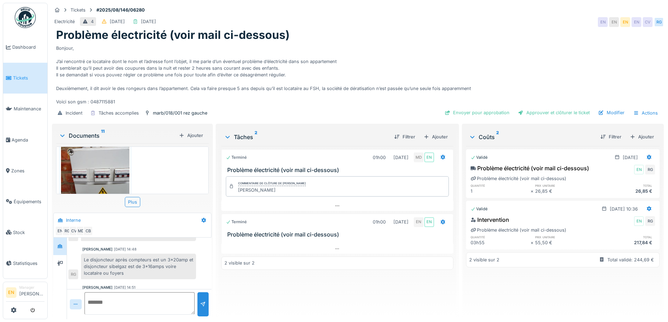
click at [466, 81] on div "Bonjour, J’ai rencontré ce locataire dont le nom et l’adresse font l’objet, il …" at bounding box center [357, 73] width 603 height 63
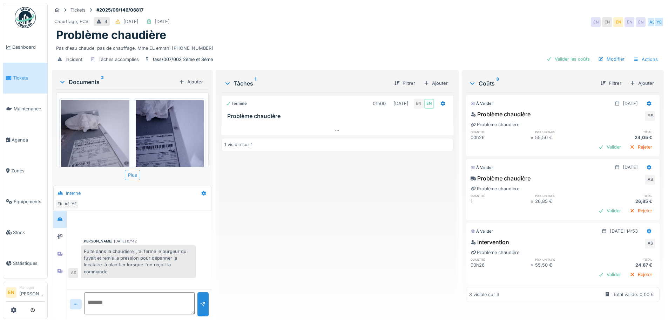
scroll to position [5, 0]
drag, startPoint x: 242, startPoint y: 276, endPoint x: 318, endPoint y: 267, distance: 76.2
click at [247, 278] on div "Terminé 01h00 05/09/2025 EN EN Problème chaudière 1 visible sur 1" at bounding box center [337, 203] width 232 height 222
click at [337, 246] on div "Terminé 01h00 05/09/2025 EN EN Problème chaudière 1 visible sur 1" at bounding box center [337, 203] width 232 height 222
click at [85, 130] on img at bounding box center [95, 145] width 68 height 91
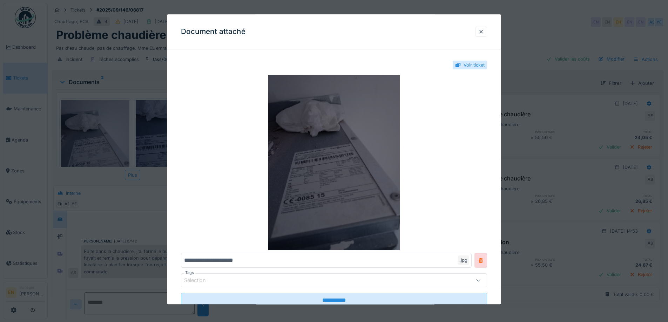
click at [355, 178] on img at bounding box center [334, 162] width 306 height 175
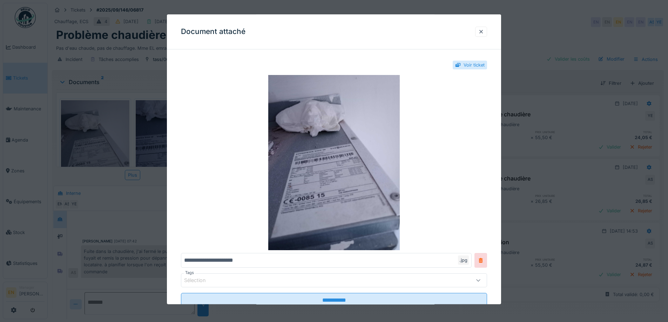
drag, startPoint x: 483, startPoint y: 34, endPoint x: 440, endPoint y: 68, distance: 55.6
click at [483, 34] on div at bounding box center [481, 31] width 6 height 7
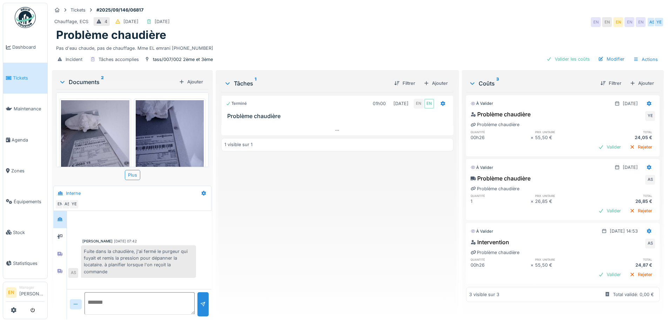
click at [279, 225] on div "Terminé 01h00 05/09/2025 EN EN Problème chaudière 1 visible sur 1" at bounding box center [337, 203] width 232 height 222
click at [435, 79] on div "Ajouter" at bounding box center [436, 83] width 30 height 9
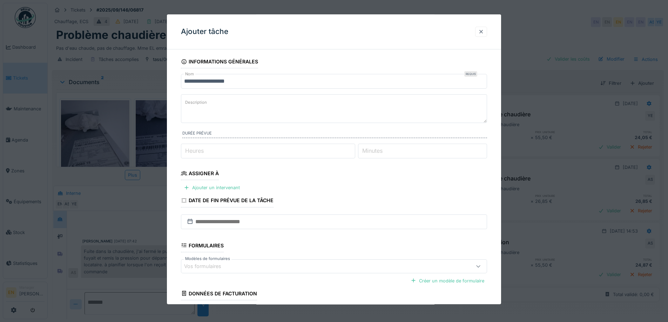
click at [484, 34] on div at bounding box center [481, 31] width 6 height 7
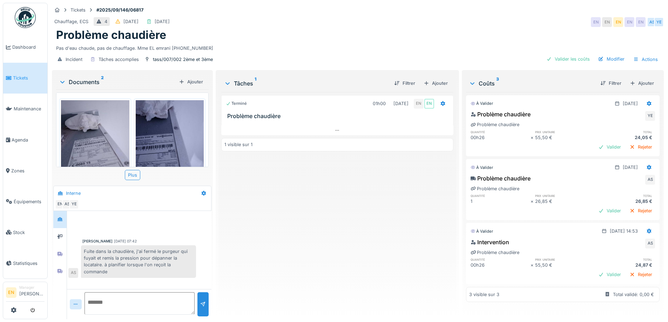
drag, startPoint x: 359, startPoint y: 212, endPoint x: 371, endPoint y: 226, distance: 18.9
click at [359, 212] on div "Terminé 01h00 05/09/2025 EN EN Problème chaudière 1 visible sur 1" at bounding box center [337, 203] width 232 height 222
drag, startPoint x: 247, startPoint y: 278, endPoint x: 237, endPoint y: 268, distance: 14.6
click at [239, 270] on div "Terminé 01h00 05/09/2025 EN EN Problème chaudière 1 visible sur 1" at bounding box center [337, 203] width 232 height 222
drag, startPoint x: 237, startPoint y: 243, endPoint x: 243, endPoint y: 235, distance: 10.3
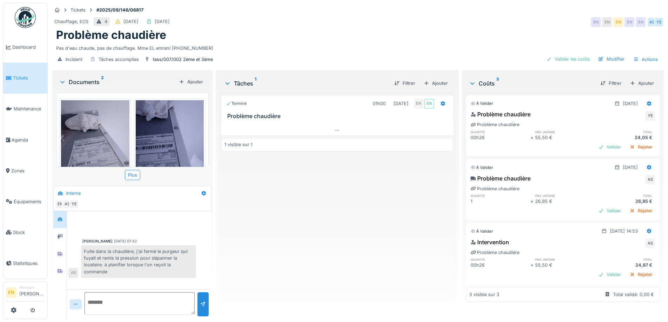
click at [237, 243] on div "Terminé 01h00 05/09/2025 EN EN Problème chaudière 1 visible sur 1" at bounding box center [337, 203] width 232 height 222
drag, startPoint x: 497, startPoint y: 7, endPoint x: 512, endPoint y: 1, distance: 16.8
click at [497, 8] on div "Tickets #2025/09/146/06817" at bounding box center [358, 10] width 612 height 9
click at [325, 245] on div "Terminé 01h00 05/09/2025 EN EN Problème chaudière 1 visible sur 1" at bounding box center [337, 203] width 232 height 222
click at [462, 23] on div "Chauffage, ECS 4 06/09/2025 08/09/2025 EN EN EN EN EN AS YE" at bounding box center [358, 22] width 612 height 13
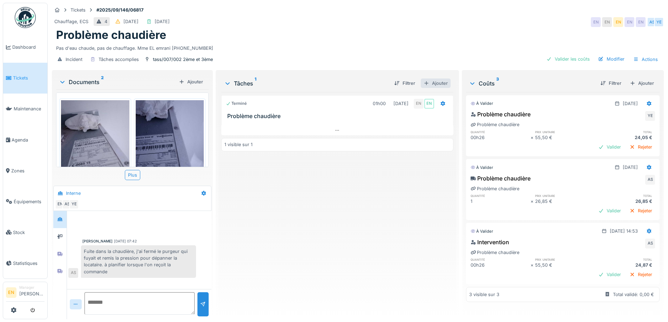
click at [437, 79] on div "Ajouter" at bounding box center [436, 83] width 30 height 9
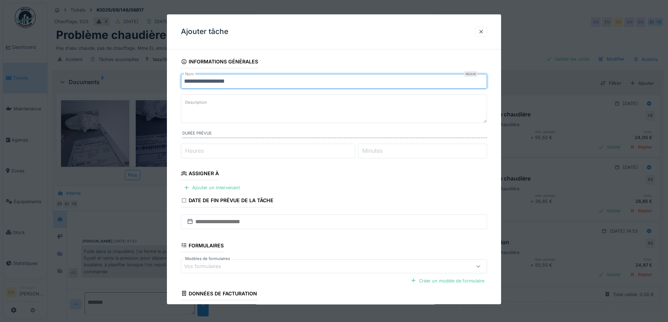
drag, startPoint x: 240, startPoint y: 81, endPoint x: 170, endPoint y: 81, distance: 70.8
click at [170, 81] on div "**********" at bounding box center [334, 208] width 334 height 306
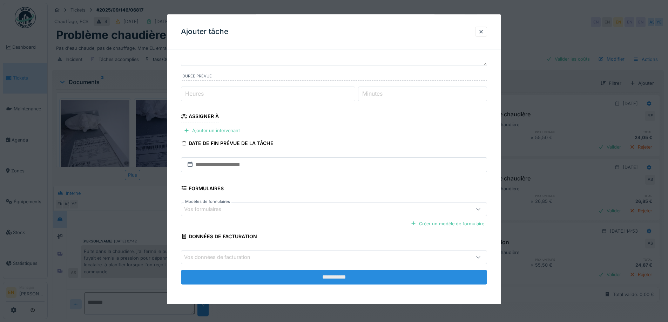
type input "**********"
click at [347, 281] on input "**********" at bounding box center [334, 277] width 306 height 15
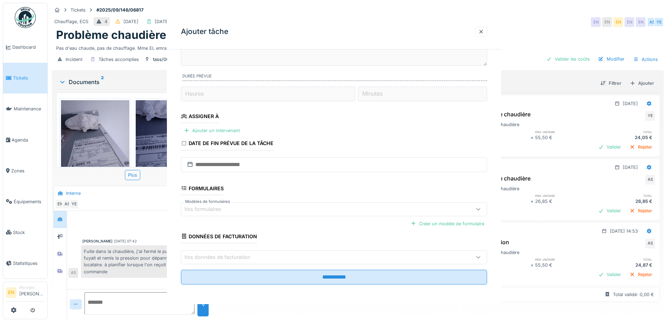
scroll to position [0, 0]
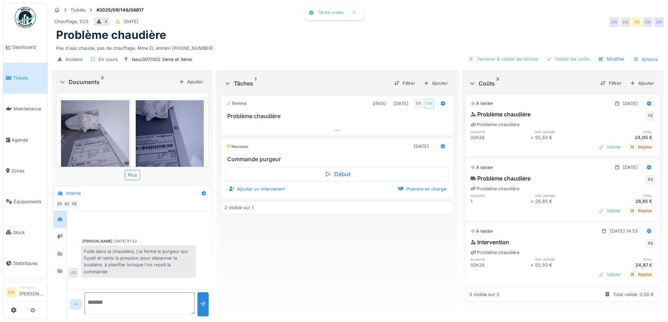
click at [108, 145] on img at bounding box center [95, 145] width 68 height 91
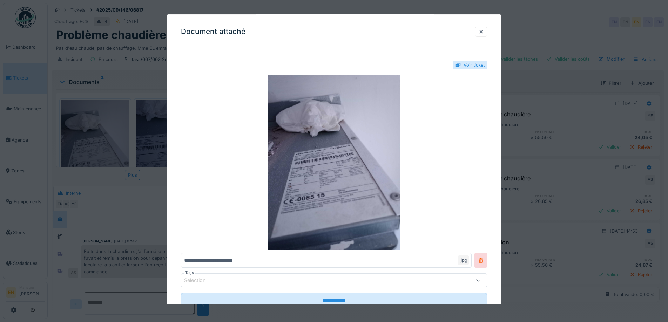
click at [483, 29] on div at bounding box center [481, 31] width 6 height 7
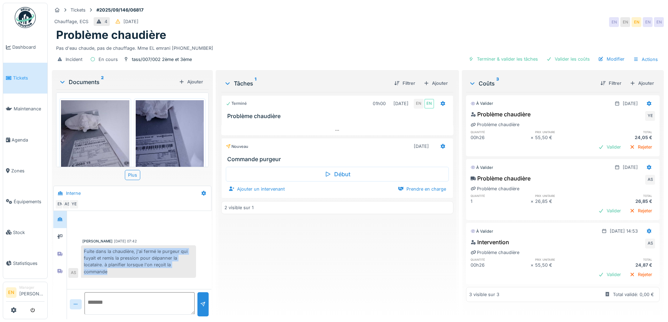
drag, startPoint x: 82, startPoint y: 244, endPoint x: 135, endPoint y: 270, distance: 59.4
click at [135, 270] on div "Fuite dans la chaudière, j'ai fermé le purgeur qui fuyait et remis la pression …" at bounding box center [138, 261] width 115 height 33
copy div "Fuite dans la chaudière, j'ai fermé le purgeur qui fuyait et remis la pression …"
click at [440, 144] on icon at bounding box center [443, 146] width 6 height 5
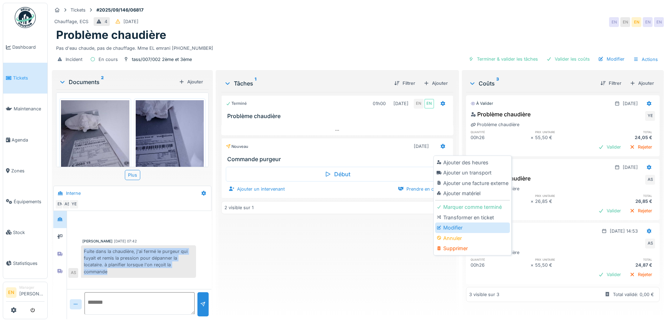
click at [454, 224] on div "Modifier" at bounding box center [472, 228] width 75 height 11
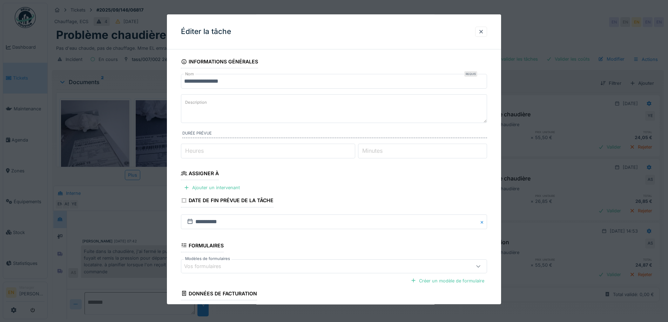
click at [226, 106] on textarea "Description" at bounding box center [334, 108] width 306 height 29
paste textarea "**********"
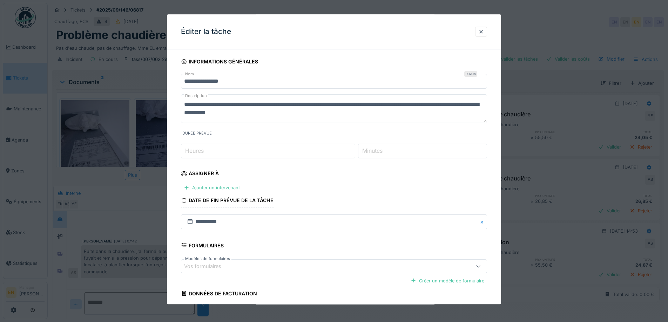
click at [184, 106] on textarea "**********" at bounding box center [334, 108] width 306 height 29
click at [271, 115] on textarea "**********" at bounding box center [334, 108] width 306 height 29
click at [184, 103] on textarea "**********" at bounding box center [334, 108] width 306 height 29
click at [269, 106] on textarea "**********" at bounding box center [334, 108] width 306 height 29
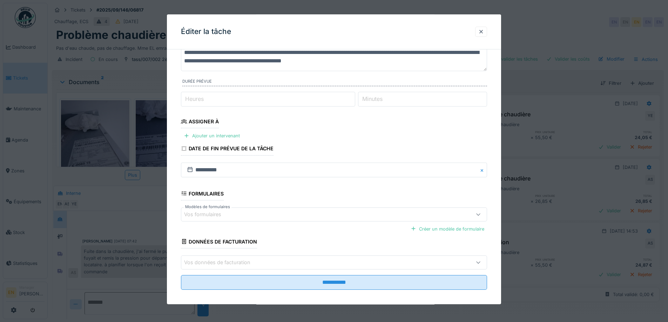
scroll to position [57, 0]
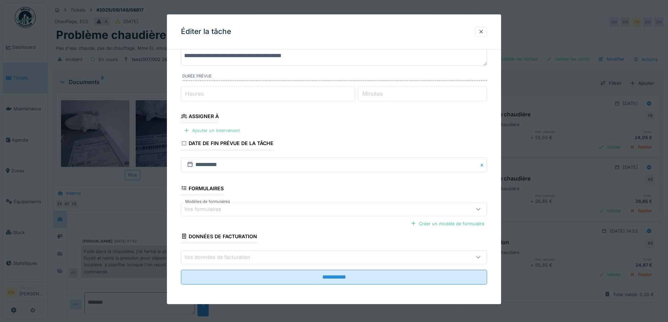
type textarea "**********"
click at [221, 130] on div "Ajouter un intervenant" at bounding box center [212, 130] width 62 height 9
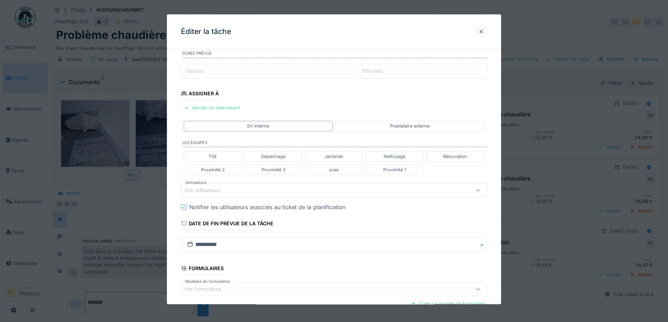
scroll to position [92, 0]
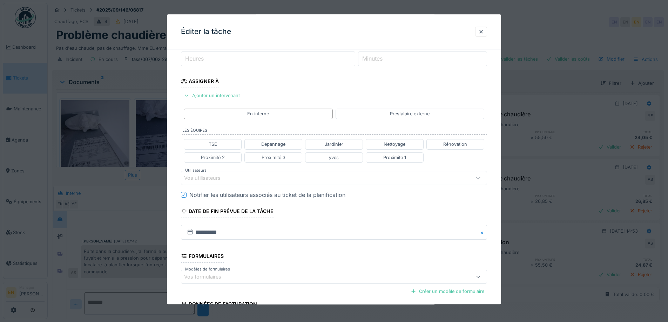
click at [244, 176] on div "Vos utilisateurs" at bounding box center [316, 178] width 264 height 8
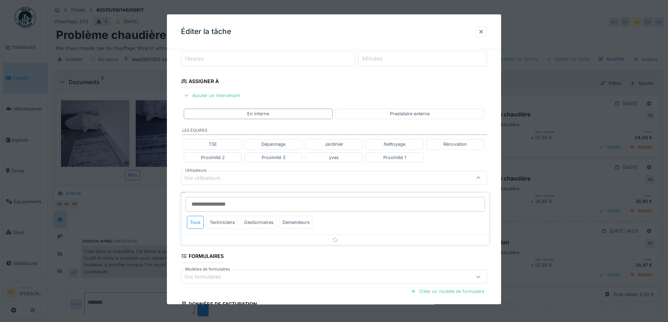
scroll to position [111, 0]
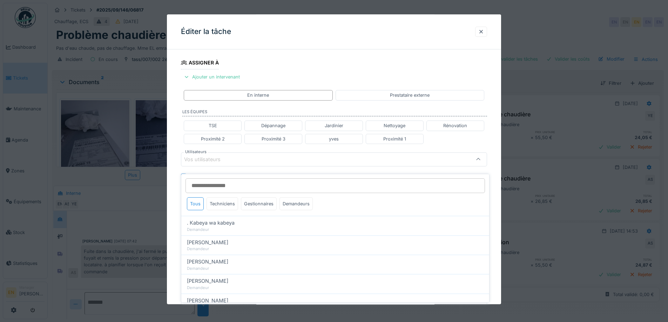
click at [226, 183] on input "Utilisateurs" at bounding box center [334, 185] width 299 height 15
click at [242, 180] on input "Utilisateurs" at bounding box center [334, 185] width 299 height 15
click at [260, 200] on div "Gestionnaires" at bounding box center [259, 203] width 36 height 13
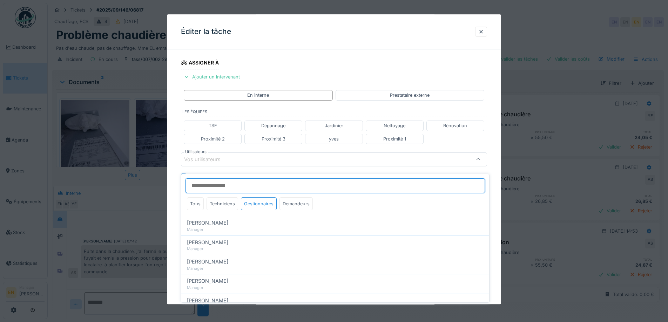
click at [255, 181] on input "Utilisateurs" at bounding box center [334, 185] width 299 height 15
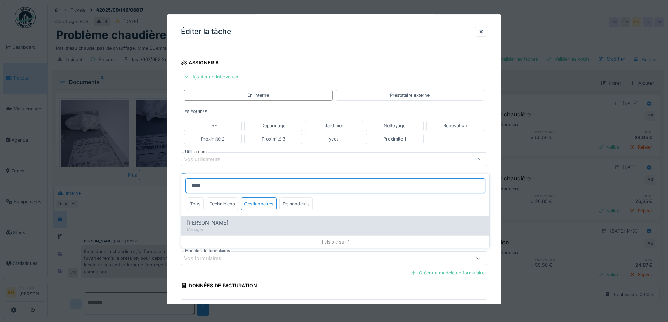
type input "****"
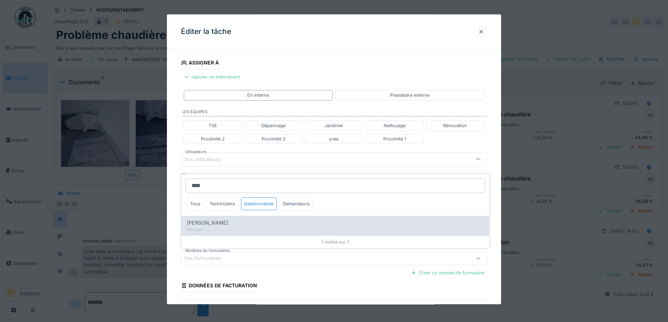
click at [220, 220] on span "Omar Tribeche" at bounding box center [207, 223] width 41 height 8
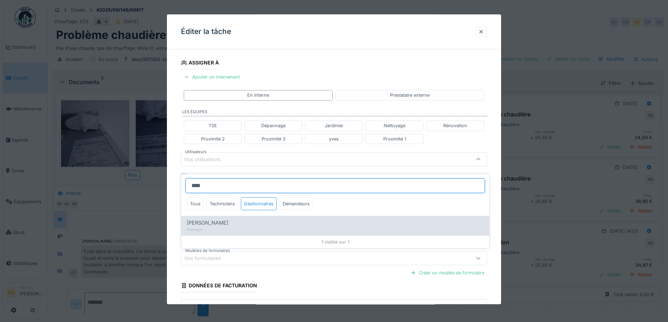
type input "****"
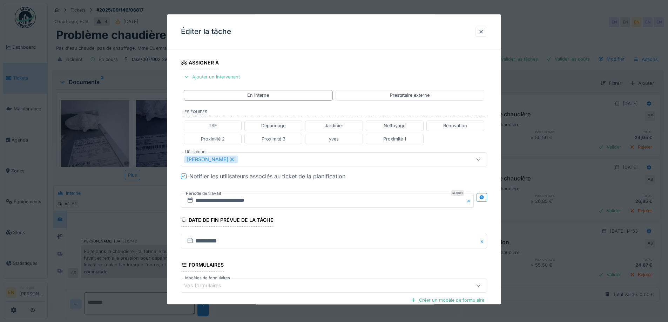
click at [500, 210] on div "**********" at bounding box center [334, 162] width 334 height 436
click at [484, 198] on icon at bounding box center [482, 197] width 6 height 5
click at [237, 201] on input "**********" at bounding box center [251, 200] width 141 height 15
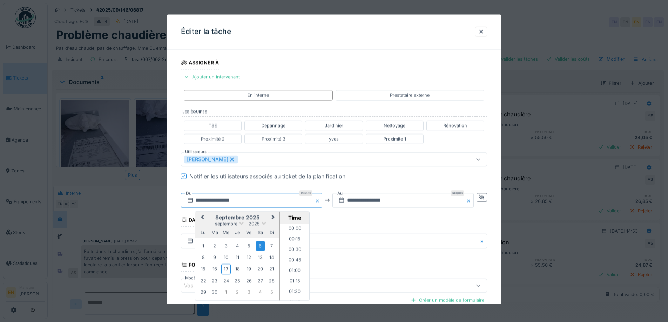
scroll to position [262, 0]
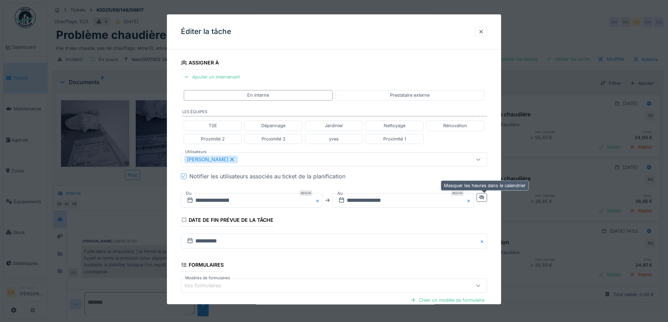
click at [484, 198] on icon at bounding box center [481, 197] width 5 height 5
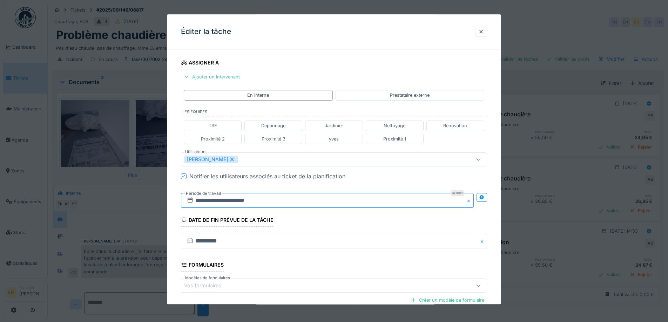
click at [208, 201] on input "**********" at bounding box center [327, 200] width 293 height 15
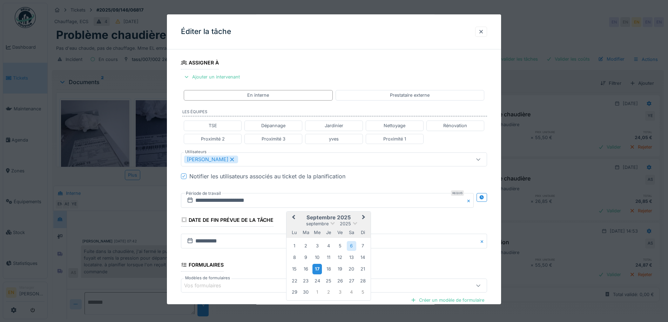
click at [318, 270] on div "17" at bounding box center [316, 269] width 9 height 10
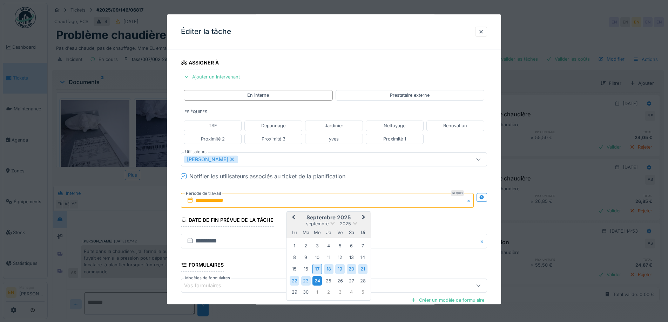
click at [318, 281] on div "24" at bounding box center [316, 280] width 9 height 9
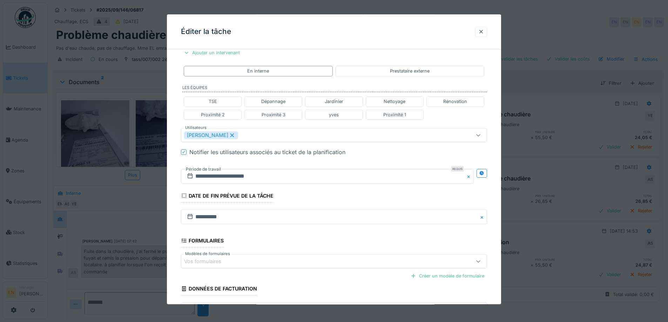
scroll to position [187, 0]
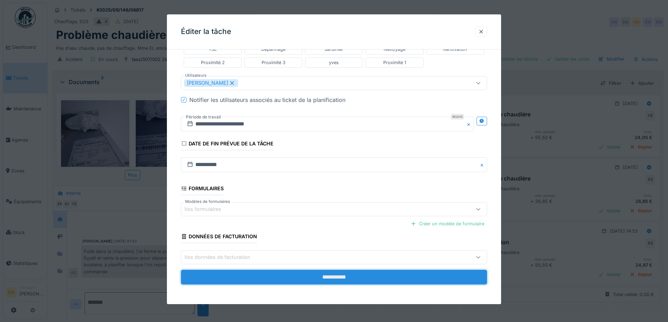
click at [320, 278] on input "**********" at bounding box center [334, 277] width 306 height 15
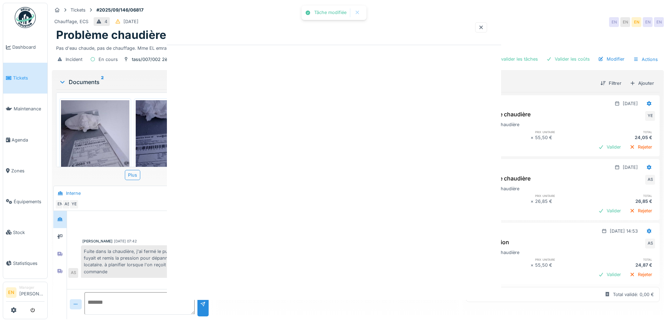
scroll to position [0, 0]
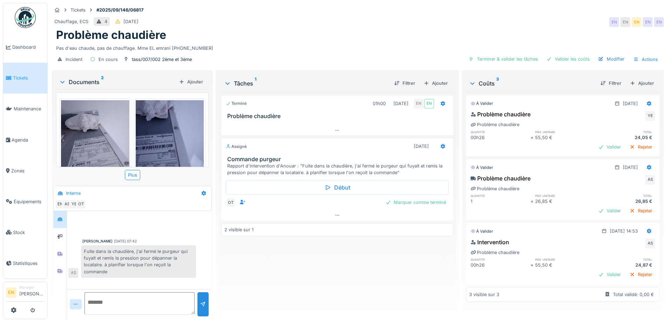
click at [321, 280] on div "Terminé 01h00 05/09/2025 EN EN Problème chaudière Assigné 24/09/2025 Commande p…" at bounding box center [337, 203] width 232 height 222
click at [320, 280] on div "Terminé 01h00 05/09/2025 EN EN Problème chaudière Assigné 24/09/2025 Commande p…" at bounding box center [337, 203] width 232 height 222
click at [284, 274] on div "Terminé 01h00 05/09/2025 EN EN Problème chaudière Assigné 24/09/2025 Commande p…" at bounding box center [337, 203] width 232 height 222
drag, startPoint x: 283, startPoint y: 277, endPoint x: 287, endPoint y: 239, distance: 37.7
click at [283, 270] on div "Terminé 01h00 05/09/2025 EN EN Problème chaudière Assigné 24/09/2025 Commande p…" at bounding box center [337, 203] width 232 height 222
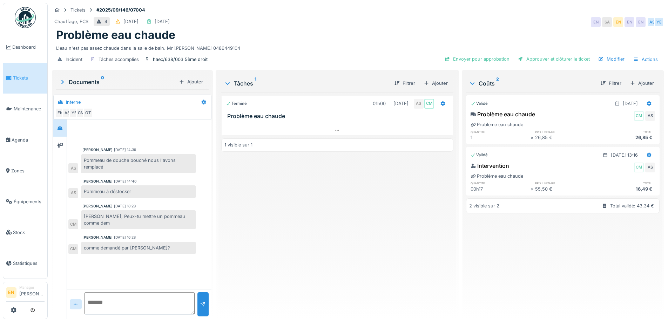
click at [279, 242] on div "Terminé 01h00 [DATE] AS CM Problème eau chaude 1 visible sur 1" at bounding box center [337, 203] width 232 height 222
click at [280, 242] on div "Terminé 01h00 [DATE] AS CM Problème eau chaude 1 visible sur 1" at bounding box center [337, 203] width 232 height 222
click at [257, 239] on div "Terminé 01h00 [DATE] AS CM Problème eau chaude 1 visible sur 1" at bounding box center [337, 203] width 232 height 222
click at [313, 220] on div "Terminé 01h00 [DATE] AS CM Problème eau chaude 1 visible sur 1" at bounding box center [337, 203] width 232 height 222
click at [322, 220] on div "Terminé 01h00 [DATE] AS CM Problème eau chaude 1 visible sur 1" at bounding box center [337, 203] width 232 height 222
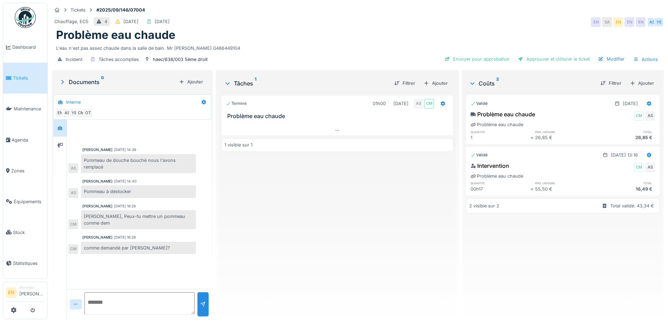
click at [356, 23] on div "Chauffage, ECS 4 [DATE] [DATE] EN SA EN EN EN AS YE" at bounding box center [358, 22] width 612 height 13
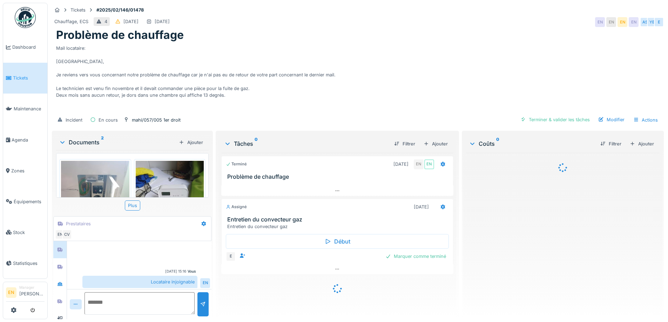
scroll to position [2, 0]
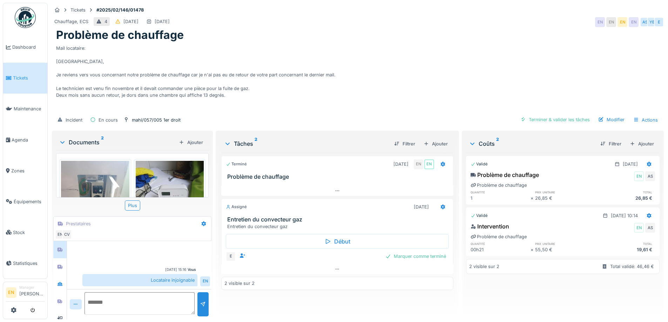
click at [150, 248] on div at bounding box center [139, 253] width 142 height 18
click at [58, 285] on icon at bounding box center [59, 284] width 5 height 4
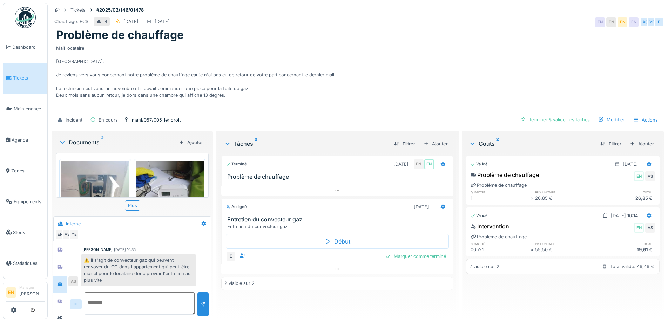
scroll to position [5, 0]
drag, startPoint x: 62, startPoint y: 294, endPoint x: 249, endPoint y: 273, distance: 188.0
click at [249, 273] on div "Tickets #2025/02/146/01478 Chauffage, ECS 4 [DATE] [DATE] EN EN EN EN AS YE E P…" at bounding box center [358, 161] width 620 height 322
click at [164, 260] on div "⚠️ il s'agit de convecteur gaz qui peuvent renvoyer du CO dans l'appartement qu…" at bounding box center [138, 270] width 115 height 33
click at [174, 272] on div "⚠️ il s'agit de convecteur gaz qui peuvent renvoyer du CO dans l'appartement qu…" at bounding box center [138, 270] width 115 height 33
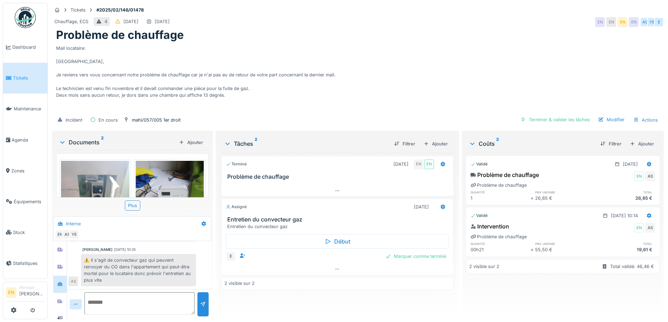
click at [490, 29] on div "Problème de chauffage" at bounding box center [357, 34] width 603 height 13
drag, startPoint x: 502, startPoint y: 19, endPoint x: 525, endPoint y: 3, distance: 28.0
click at [502, 19] on div "Chauffage, ECS 4 [DATE] [DATE] EN EN EN EN AS YE E" at bounding box center [358, 22] width 612 height 13
click at [483, 60] on div "Mail locataire: [GEOGRAPHIC_DATA], Je reviens vers vous concernant notre problè…" at bounding box center [357, 77] width 603 height 70
click at [368, 76] on div "Mail locataire: [GEOGRAPHIC_DATA], Je reviens vers vous concernant notre problè…" at bounding box center [357, 77] width 603 height 70
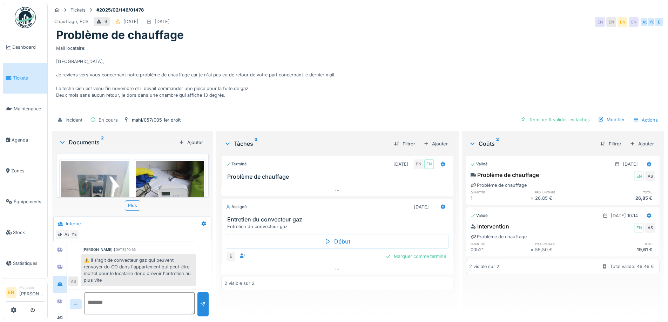
click at [310, 296] on div "Terminé [DATE] EN EN Problème de chauffage Assigné [DATE] Entretien du convecte…" at bounding box center [337, 233] width 232 height 161
click at [310, 297] on div "Terminé [DATE] EN EN Problème de chauffage Assigné [DATE] Entretien du convecte…" at bounding box center [337, 233] width 232 height 161
click at [421, 50] on div "Mail locataire: [GEOGRAPHIC_DATA], Je reviens vers vous concernant notre problè…" at bounding box center [357, 77] width 603 height 70
click at [427, 71] on div "Mail locataire: [GEOGRAPHIC_DATA], Je reviens vers vous concernant notre problè…" at bounding box center [357, 77] width 603 height 70
click at [397, 59] on div "Mail locataire: [GEOGRAPHIC_DATA], Je reviens vers vous concernant notre problè…" at bounding box center [357, 77] width 603 height 70
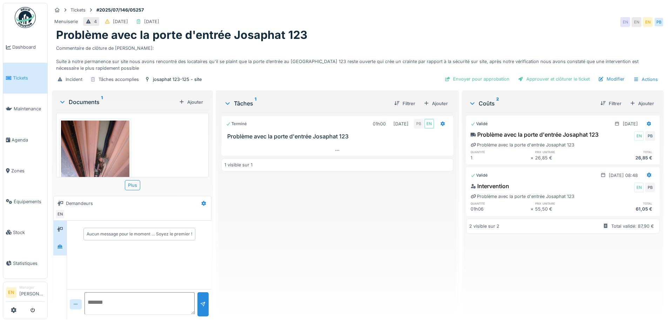
click at [55, 250] on div at bounding box center [59, 246] width 13 height 17
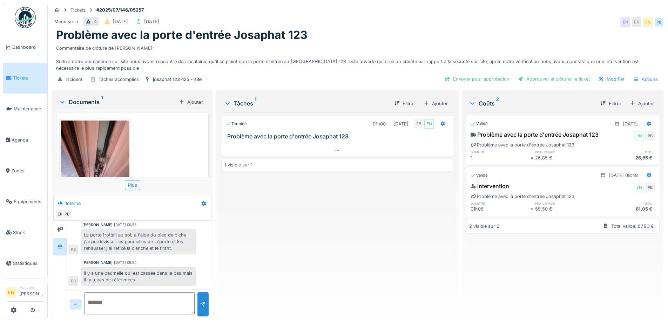
click at [236, 275] on div "Terminé 01h00 [DATE] PB EN Problème avec la porte d'entrée Josaphat 123 1 visib…" at bounding box center [337, 213] width 232 height 201
click at [264, 274] on div "Terminé 01h00 [DATE] PB EN Problème avec la porte d'entrée Josaphat 123 1 visib…" at bounding box center [337, 213] width 232 height 201
click at [260, 266] on div "Terminé 01h00 [DATE] PB EN Problème avec la porte d'entrée Josaphat 123 1 visib…" at bounding box center [337, 213] width 232 height 201
click at [105, 154] on img at bounding box center [95, 166] width 68 height 91
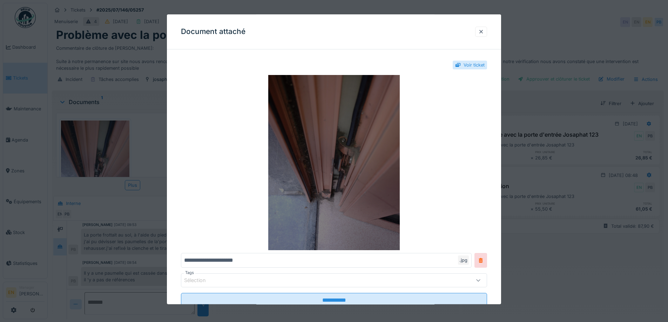
click at [355, 162] on img at bounding box center [334, 162] width 306 height 175
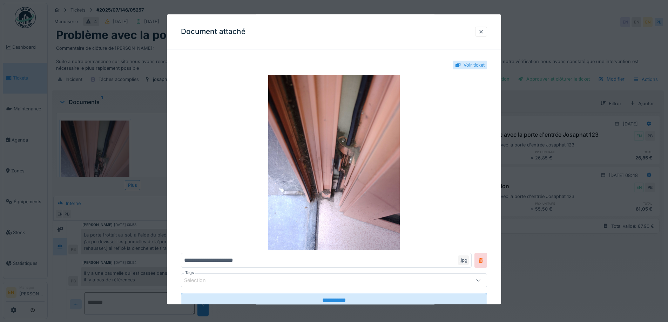
click at [483, 32] on div at bounding box center [481, 31] width 6 height 7
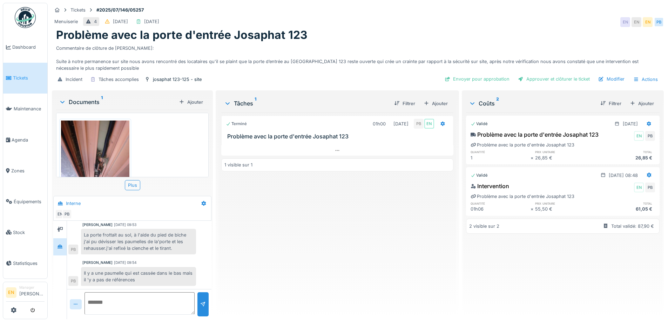
click at [269, 246] on div "Terminé 01h00 [DATE] PB EN Problème avec la porte d'entrée Josaphat 123 1 visib…" at bounding box center [337, 213] width 232 height 201
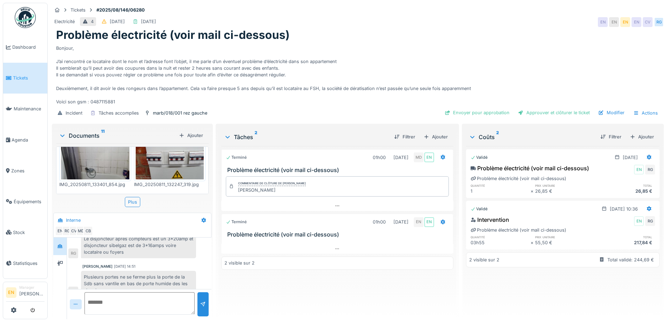
scroll to position [222, 0]
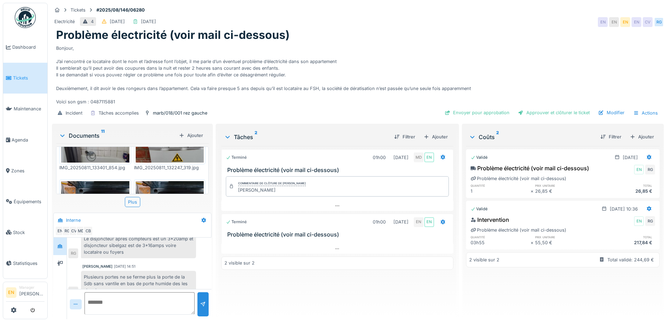
click at [472, 42] on div "Bonjour, J’ai rencontré ce locataire dont le nom et l’adresse font l’objet, il …" at bounding box center [357, 73] width 603 height 63
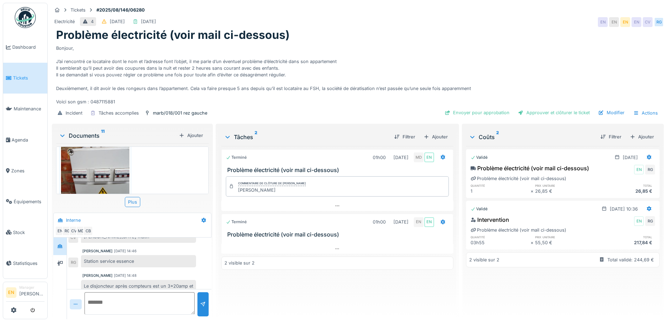
scroll to position [86, 0]
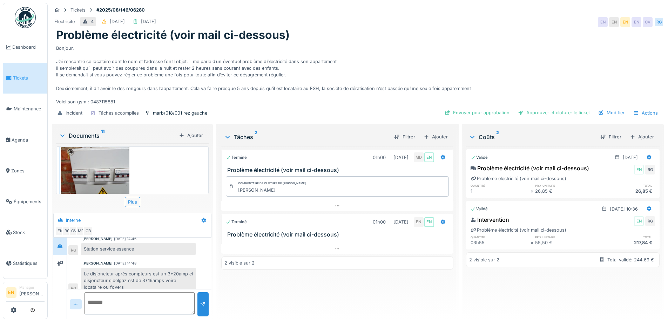
click at [170, 268] on div "Le disjoncteur après compteurs est un 3*20amp et disjoncteur sibelgaz est de 3*…" at bounding box center [138, 281] width 115 height 26
click at [170, 277] on div "Le disjoncteur après compteurs est un 3*20amp et disjoncteur sibelgaz est de 3*…" at bounding box center [138, 281] width 115 height 26
click at [182, 277] on div "Le disjoncteur après compteurs est un 3*20amp et disjoncteur sibelgaz est de 3*…" at bounding box center [138, 281] width 115 height 26
click at [181, 277] on div "Le disjoncteur après compteurs est un 3*20amp et disjoncteur sibelgaz est de 3*…" at bounding box center [138, 281] width 115 height 26
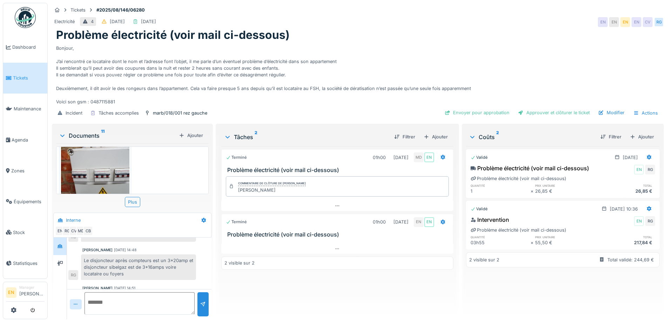
scroll to position [100, 0]
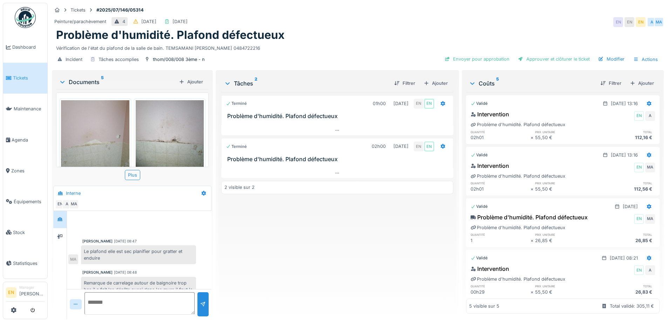
scroll to position [104, 0]
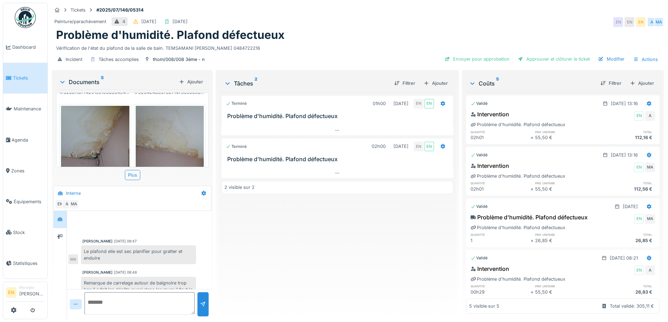
click at [249, 271] on div "Terminé 01h00 [DATE] EN EN Problème d'humidité. Plafond défectueux Terminé 02h0…" at bounding box center [337, 203] width 232 height 222
click at [301, 242] on div "Terminé 01h00 [DATE] EN EN Problème d'humidité. Plafond défectueux Terminé 02h0…" at bounding box center [337, 203] width 232 height 222
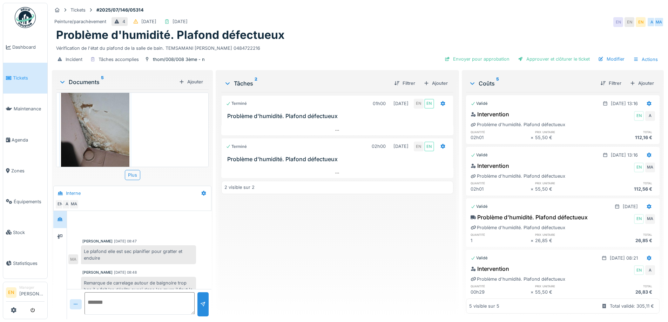
scroll to position [244, 0]
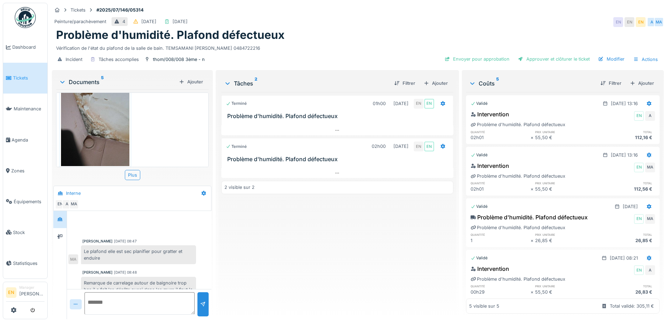
click at [91, 124] on img at bounding box center [95, 120] width 68 height 91
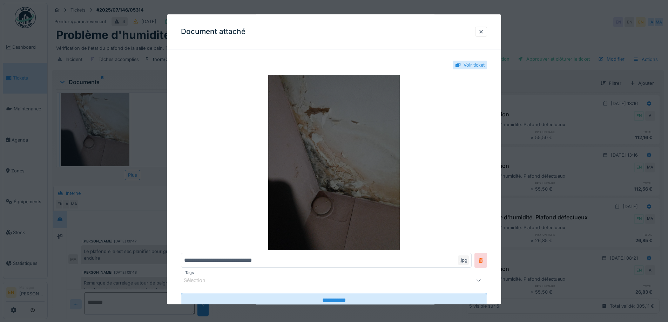
click at [337, 193] on img at bounding box center [334, 162] width 306 height 175
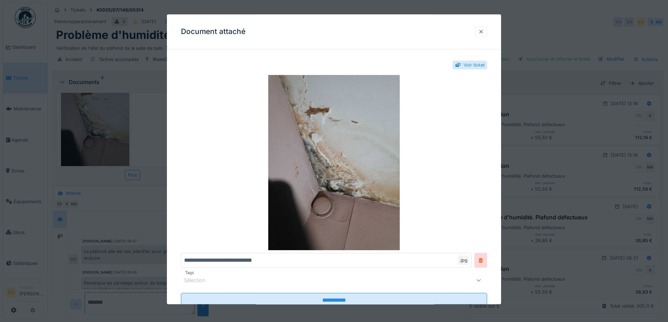
click at [484, 33] on div at bounding box center [481, 31] width 6 height 7
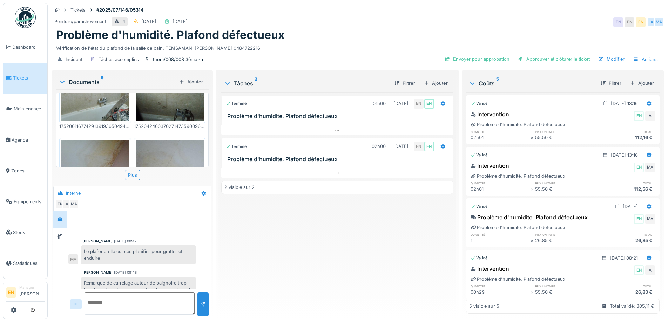
scroll to position [105, 0]
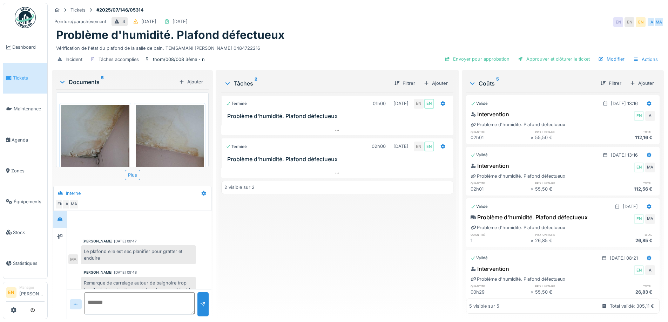
click at [93, 129] on img at bounding box center [95, 150] width 68 height 91
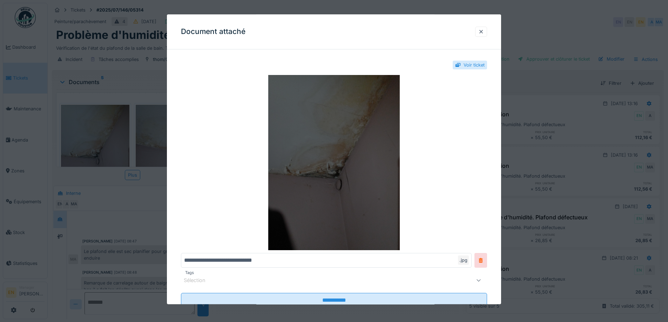
click at [332, 178] on img at bounding box center [334, 162] width 306 height 175
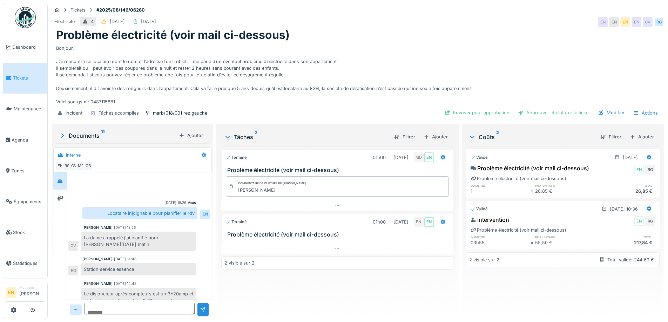
scroll to position [80, 0]
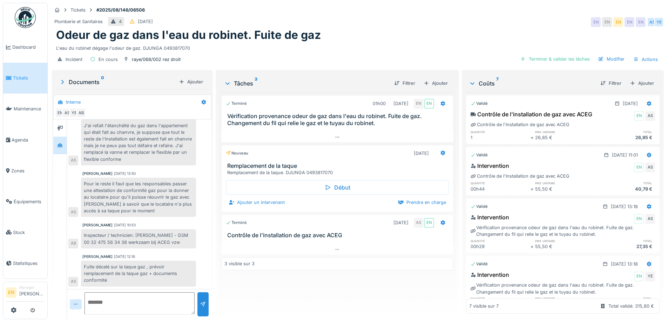
scroll to position [161, 0]
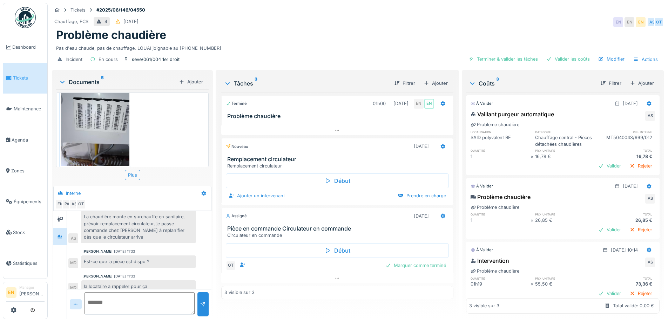
scroll to position [93, 0]
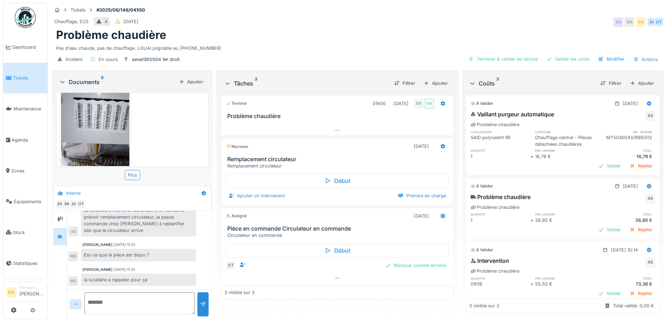
click at [142, 240] on div "Aucun message pour le moment … Soyez le premier ! [PERSON_NAME] [DATE] 11:34 Pl…" at bounding box center [139, 203] width 144 height 171
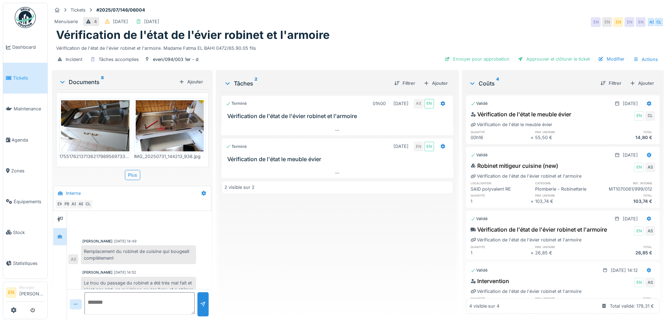
scroll to position [73, 0]
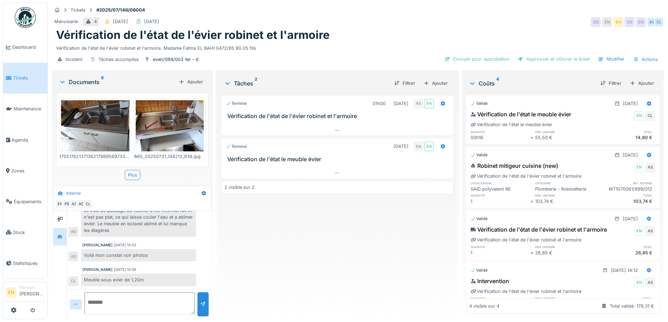
click at [130, 253] on div "Voilà mon constat voir photos" at bounding box center [138, 255] width 115 height 12
